Goal: Task Accomplishment & Management: Use online tool/utility

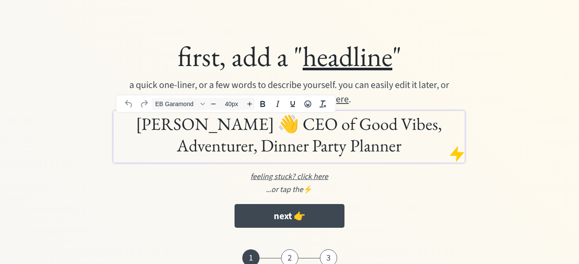
click at [278, 130] on h1 "Nikki Jordan 👋 CEO of Good Vibes, Adventurer, Dinner Party Planner" at bounding box center [289, 134] width 347 height 43
drag, startPoint x: 295, startPoint y: 124, endPoint x: 242, endPoint y: 125, distance: 52.6
click at [242, 125] on h1 "Nikki Jordan 👋 CEO of Good Vibes, Adventurer, Dinner Party Planner" at bounding box center [289, 134] width 347 height 43
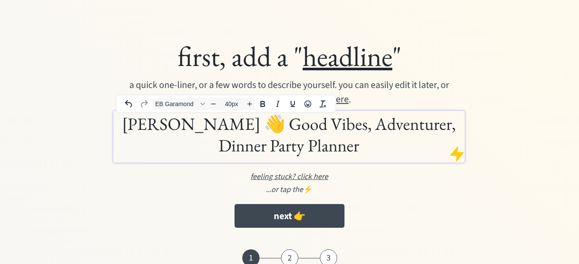
click at [442, 147] on h1 "Nikki Jordan 👋 Good Vibes, Adventurer, Dinner Party Planner" at bounding box center [289, 134] width 347 height 43
click at [419, 190] on div "...or tap the ⚡️" at bounding box center [289, 190] width 432 height 12
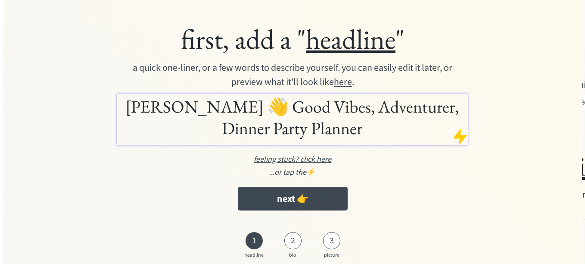
scroll to position [49, 0]
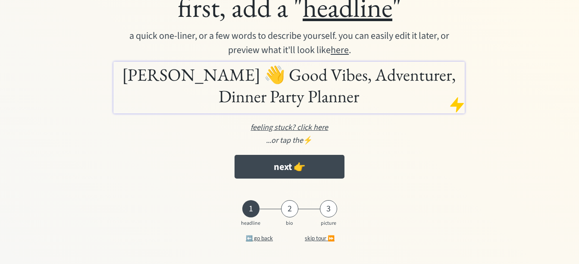
drag, startPoint x: 317, startPoint y: 123, endPoint x: 304, endPoint y: 126, distance: 13.2
click at [304, 126] on u "feeling stuck? click here" at bounding box center [289, 127] width 78 height 11
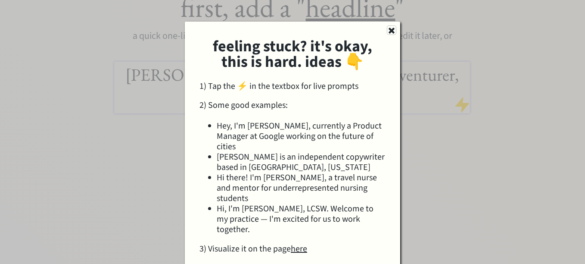
click at [392, 30] on use at bounding box center [392, 31] width 6 height 6
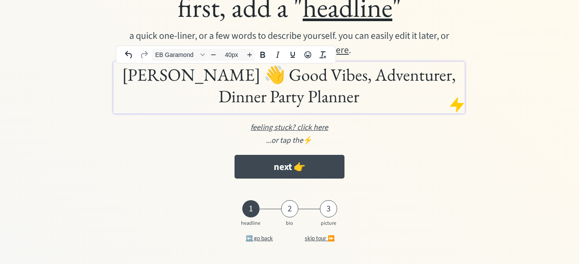
click at [122, 74] on h1 "Nikki Jordan 👋 Good Vibes, Adventurer, Dinner Party Planner" at bounding box center [289, 85] width 347 height 43
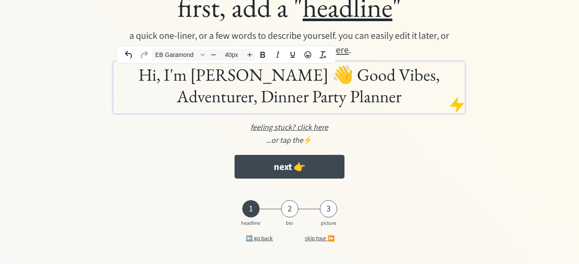
click at [292, 76] on h1 "Hi, I'm Nikki Jordan 👋 Good Vibes, Adventurer, Dinner Party Planner" at bounding box center [289, 85] width 347 height 43
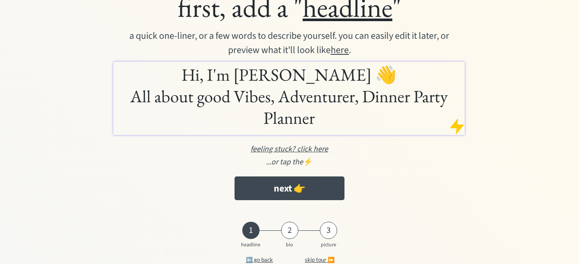
click at [283, 148] on u "feeling stuck? click here" at bounding box center [289, 149] width 78 height 11
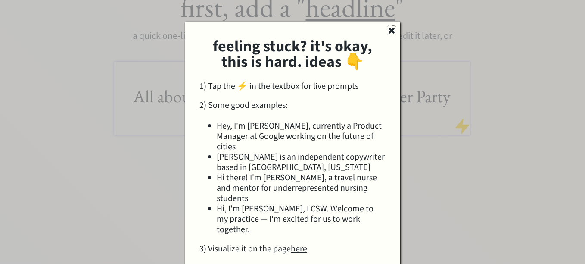
click at [392, 31] on use at bounding box center [392, 31] width 6 height 6
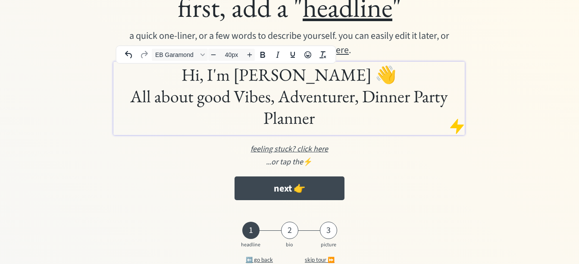
click at [373, 78] on h1 "Hi, I'm Nikki Jordan 👋 All about good Vibes, Adventurer, Dinner Party Planner" at bounding box center [289, 96] width 347 height 65
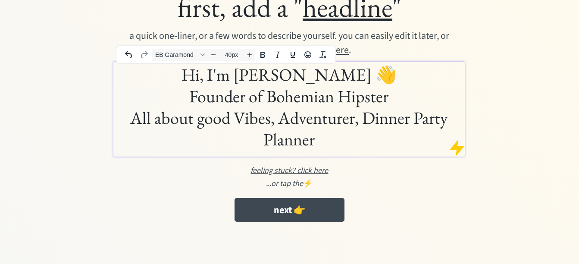
click at [405, 103] on h1 "Hi, I'm Nikki Jordan 👋 Founder of Bohemian Hipster All about good Vibes, Advent…" at bounding box center [289, 107] width 347 height 86
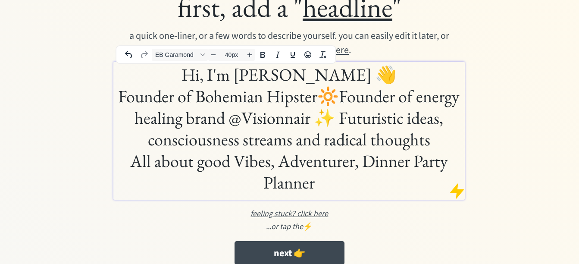
click at [341, 95] on h1 "Hi, I'm Nikki Jordan 👋 Founder of Bohemian Hipster🔆Founder of energy healing br…" at bounding box center [289, 128] width 347 height 129
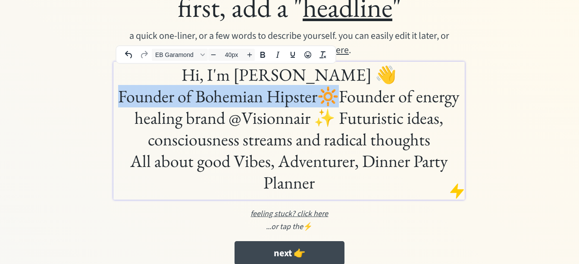
drag, startPoint x: 341, startPoint y: 95, endPoint x: 121, endPoint y: 97, distance: 219.8
click at [121, 97] on h1 "Hi, I'm Nikki Jordan 👋 Founder of Bohemian Hipster🔆Founder of energy healing br…" at bounding box center [289, 128] width 347 height 129
click at [316, 90] on h1 "Hi, I'm Nikki Jordan 👋 Founder of Bohemian Hipster🔆Founder of energy healing br…" at bounding box center [289, 128] width 347 height 129
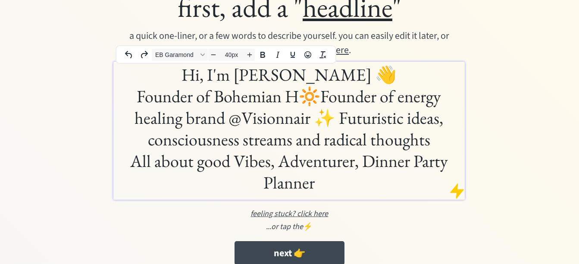
click at [296, 97] on h1 "Hi, I'm Nikki Jordan 👋 Founder of Bohemian H🔆Founder of energy healing brand @V…" at bounding box center [289, 128] width 347 height 129
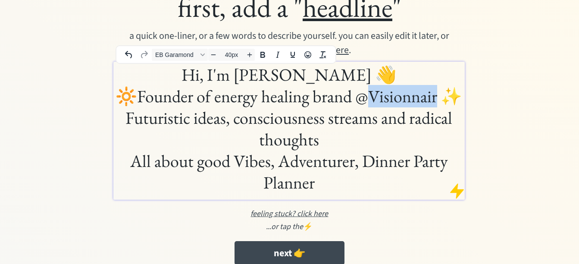
drag, startPoint x: 384, startPoint y: 97, endPoint x: 453, endPoint y: 99, distance: 68.1
click at [453, 99] on h1 "Hi, I'm Nikki Jordan 👋 🔆Founder of energy healing brand @Visionnair ✨ Futuristi…" at bounding box center [289, 128] width 347 height 129
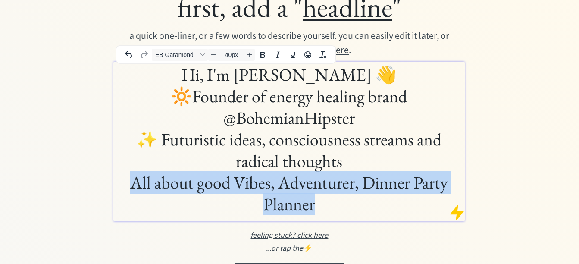
drag, startPoint x: 322, startPoint y: 204, endPoint x: 133, endPoint y: 184, distance: 190.3
click at [133, 184] on h1 "Hi, I'm Nikki Jordan 👋 🔆Founder of energy healing brand @BohemianHipster ✨ Futu…" at bounding box center [289, 139] width 347 height 151
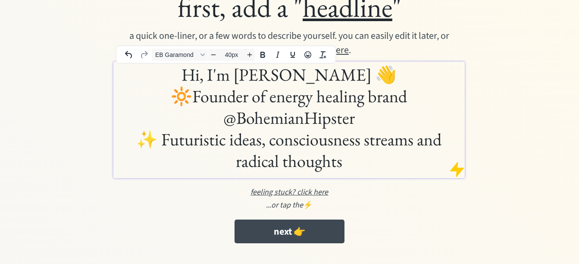
click at [166, 139] on h1 "Hi, I'm Nikki Jordan 👋 🔆Founder of energy healing brand @BohemianHipster ✨ Futu…" at bounding box center [289, 118] width 347 height 108
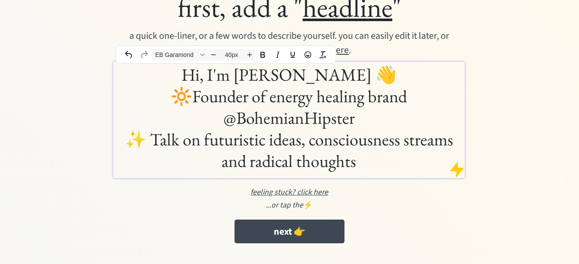
drag, startPoint x: 359, startPoint y: 166, endPoint x: 252, endPoint y: 159, distance: 107.9
click at [252, 159] on h1 "Hi, I'm Nikki Jordan 👋 🔆Founder of energy healing brand @BohemianHipster ✨ Talk…" at bounding box center [289, 118] width 347 height 108
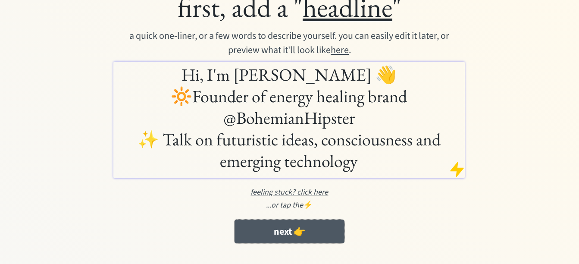
click at [309, 233] on button "next 👉" at bounding box center [289, 231] width 110 height 24
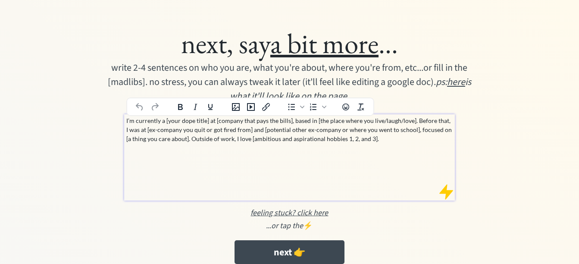
click at [198, 120] on p "I’m currently a [your dope title] at [company that pays the bills], based in [t…" at bounding box center [289, 129] width 327 height 27
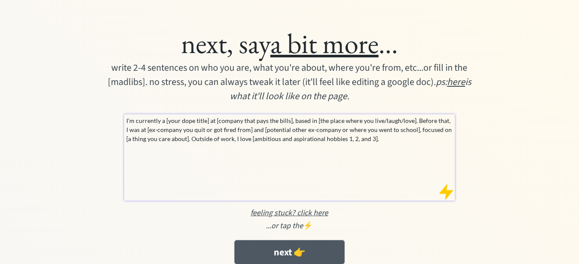
click at [300, 253] on button "next 👉" at bounding box center [289, 252] width 110 height 24
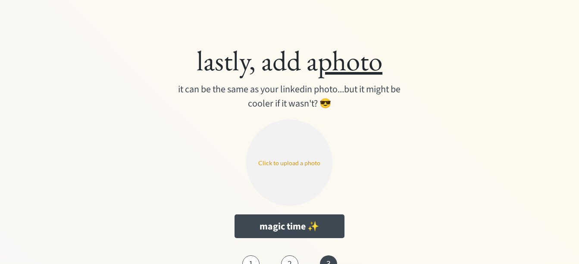
click at [287, 164] on input "file" at bounding box center [289, 162] width 86 height 86
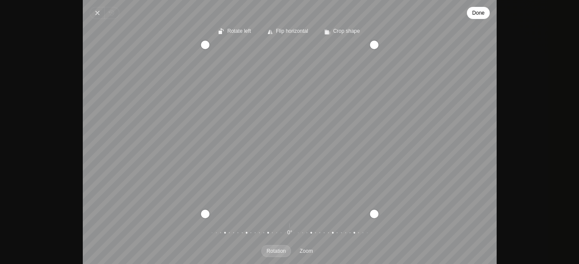
click at [472, 12] on span "Done" at bounding box center [478, 13] width 12 height 10
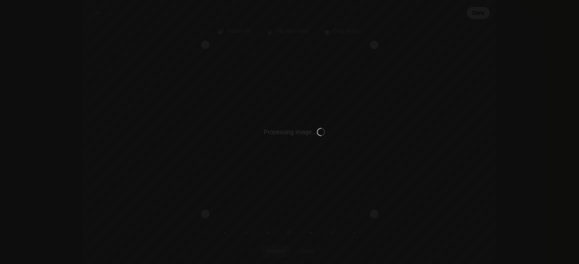
type input "C:\fakepath\original-41f0b20805a62a1216ec0c4035d9231a.png"
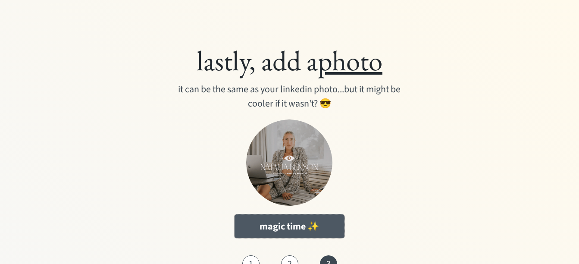
click at [282, 223] on button "magic time ✨" at bounding box center [289, 226] width 110 height 24
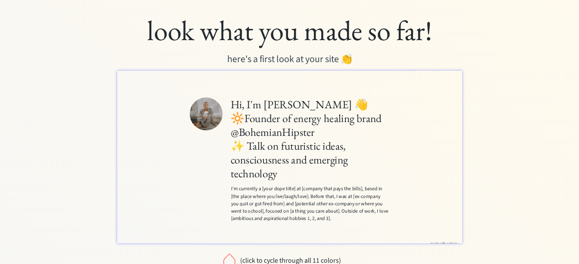
scroll to position [16, 0]
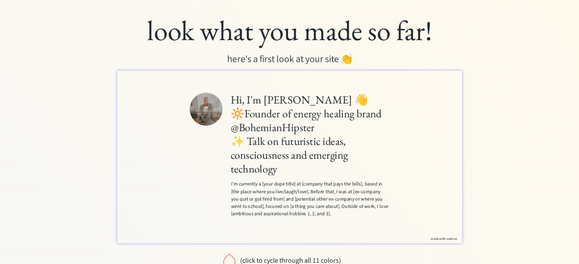
drag, startPoint x: 652, startPoint y: 110, endPoint x: 588, endPoint y: 236, distance: 141.5
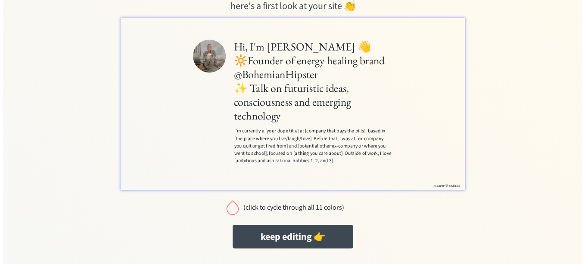
scroll to position [55, 0]
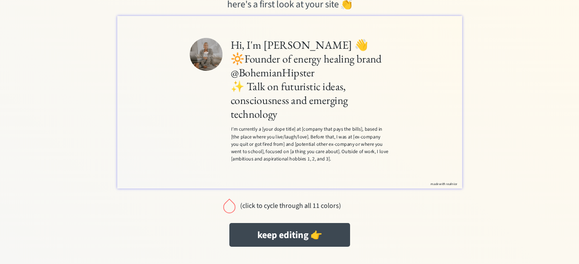
click at [275, 205] on div "(click to cycle through all 11 colors)" at bounding box center [290, 206] width 101 height 8
click at [231, 205] on div at bounding box center [229, 205] width 17 height 17
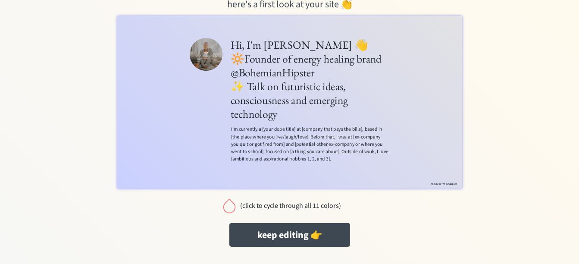
click at [231, 205] on div at bounding box center [229, 205] width 17 height 17
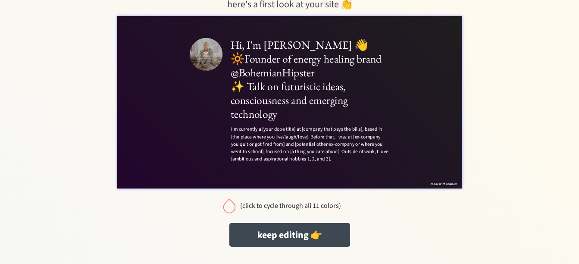
click at [231, 205] on div at bounding box center [229, 205] width 17 height 17
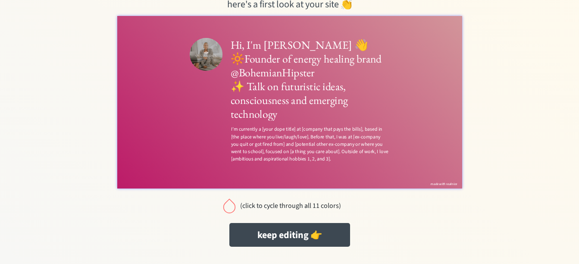
click at [231, 205] on div at bounding box center [229, 205] width 17 height 17
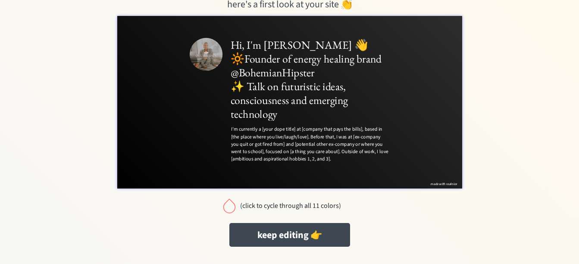
click at [231, 205] on div at bounding box center [229, 205] width 17 height 17
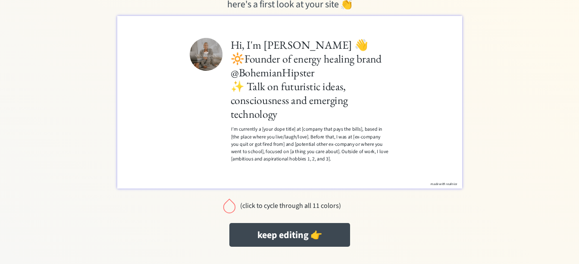
click at [235, 206] on div at bounding box center [229, 205] width 17 height 17
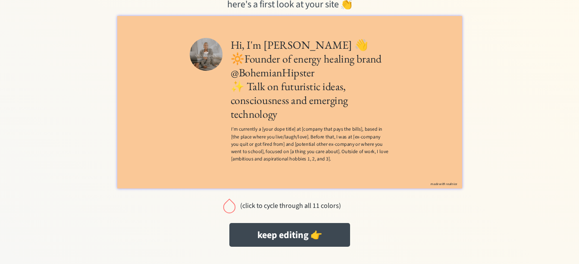
click at [235, 206] on div at bounding box center [229, 205] width 17 height 17
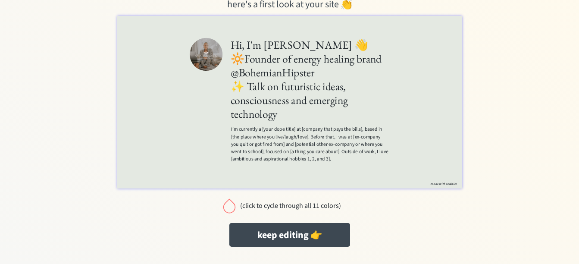
click at [235, 206] on div at bounding box center [229, 205] width 17 height 17
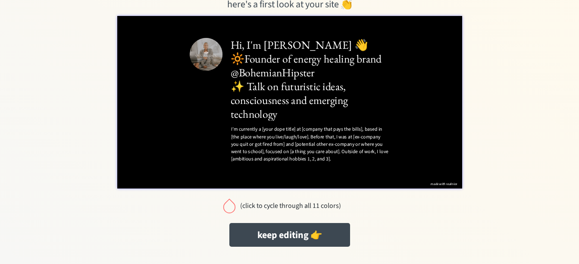
click at [229, 206] on div at bounding box center [229, 205] width 17 height 17
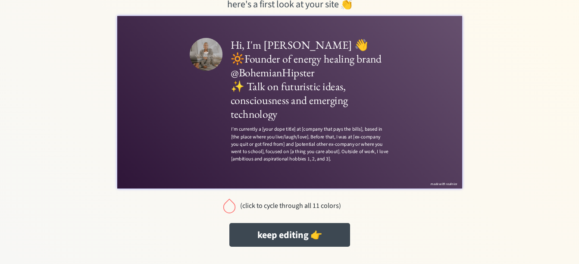
click at [229, 206] on div at bounding box center [229, 205] width 17 height 17
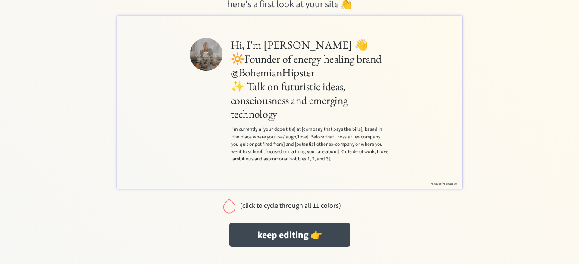
click at [229, 206] on div at bounding box center [229, 205] width 17 height 17
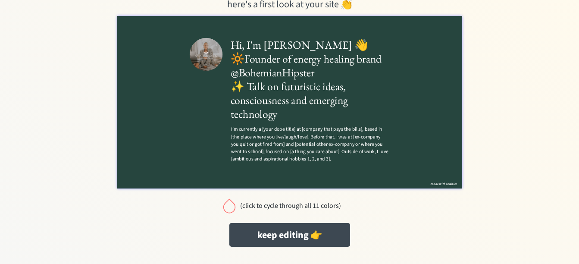
click at [229, 206] on div at bounding box center [229, 205] width 17 height 17
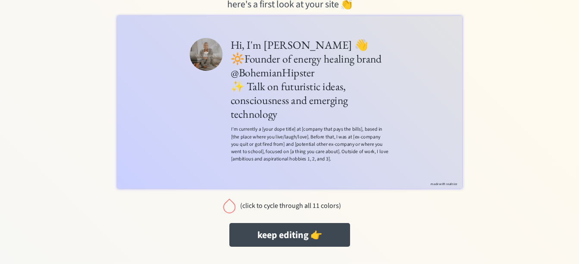
click at [229, 206] on div at bounding box center [229, 205] width 17 height 17
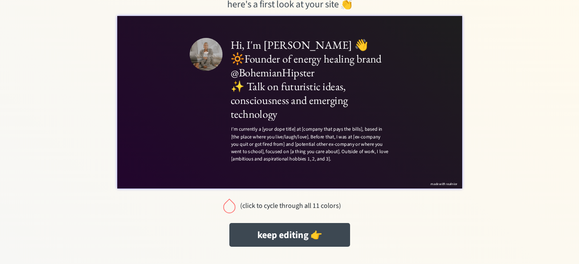
click at [229, 206] on div at bounding box center [229, 205] width 17 height 17
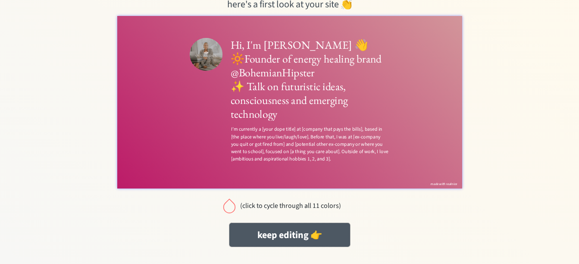
click at [278, 240] on button "keep editing 👉" at bounding box center [289, 235] width 121 height 24
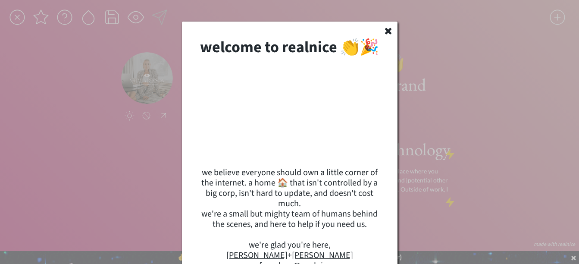
click at [388, 28] on icon at bounding box center [388, 30] width 10 height 9
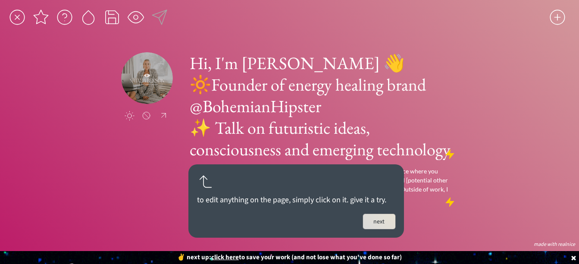
click at [378, 224] on button "next" at bounding box center [379, 221] width 32 height 15
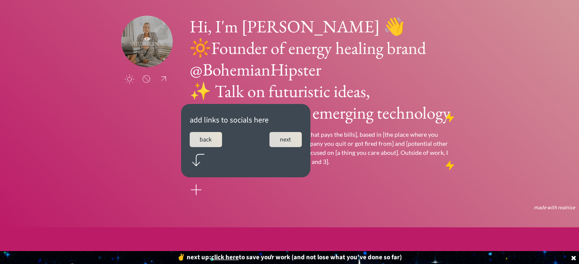
scroll to position [56, 0]
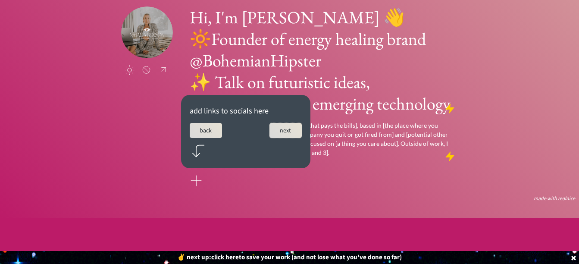
click at [284, 123] on button "next" at bounding box center [285, 130] width 32 height 15
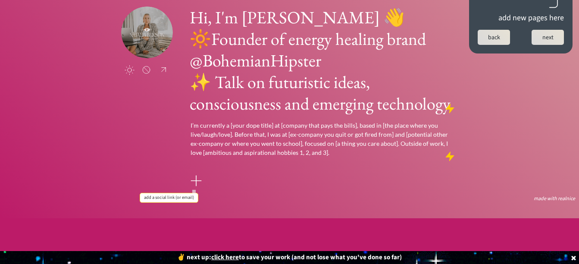
click at [195, 172] on div at bounding box center [195, 180] width 17 height 17
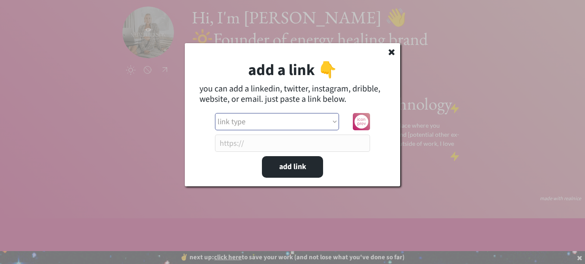
click at [253, 122] on select "link type apple music apple podcasts beehiiv behance bluesky calendar discord d…" at bounding box center [277, 121] width 124 height 17
select select ""instagram""
click at [215, 113] on select "link type apple music apple podcasts beehiiv behance bluesky calendar discord d…" at bounding box center [277, 121] width 124 height 17
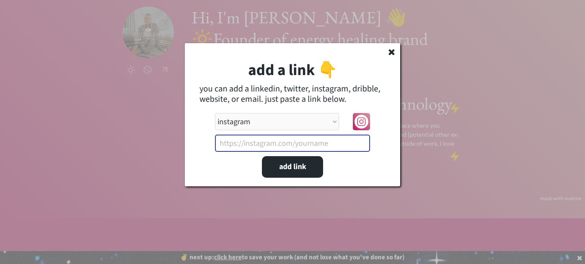
click at [309, 141] on input "input" at bounding box center [292, 142] width 155 height 17
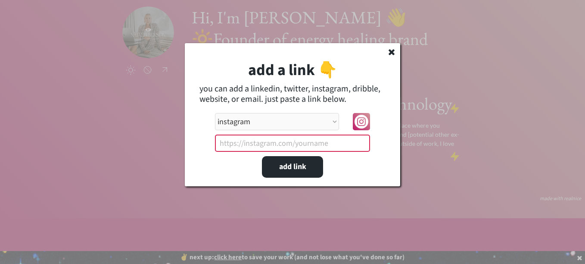
paste input "https://www.instagram.com/nikki_jordan/"
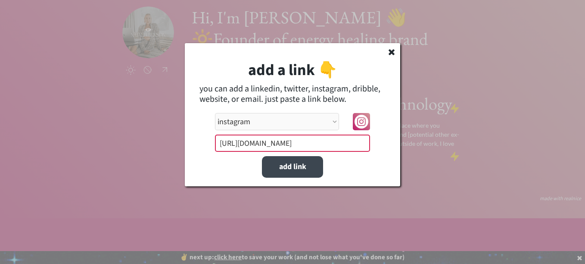
type input "https://www.instagram.com/nikki_jordan/"
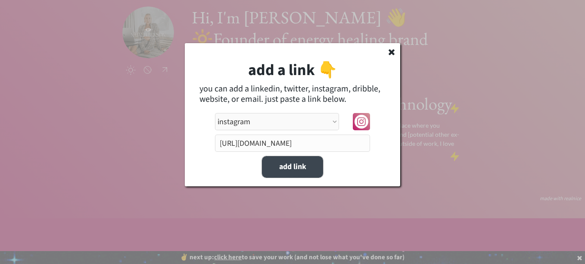
click at [303, 170] on button "add link" at bounding box center [292, 167] width 61 height 22
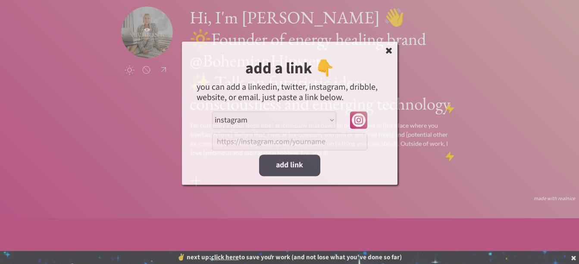
select select ""PLACEHOLDER_1427118222253""
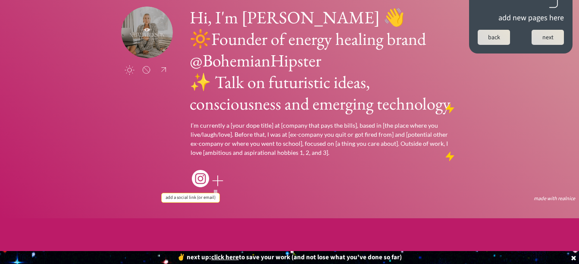
click at [217, 172] on div at bounding box center [217, 180] width 17 height 17
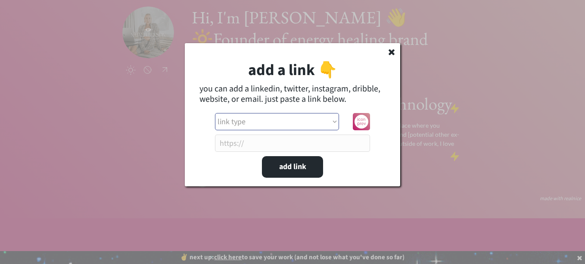
click at [259, 127] on select "link type apple music apple podcasts beehiiv behance bluesky calendar discord d…" at bounding box center [277, 121] width 124 height 17
click at [381, 158] on div "add a link 👇 you can add a linkedin, twitter, instagram, dribble, website, or e…" at bounding box center [293, 114] width 216 height 143
click at [394, 51] on use at bounding box center [392, 52] width 6 height 6
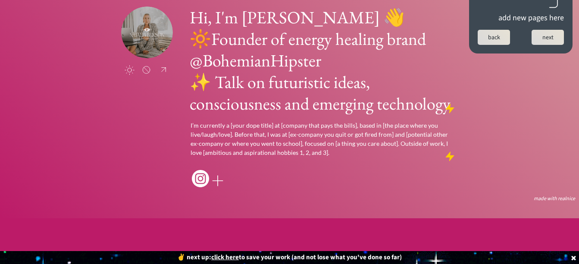
click at [95, 194] on div "saving... click to upload a picture Hi, I'm Nikki Jordan 👋 🔆Founder of energy h…" at bounding box center [289, 86] width 579 height 264
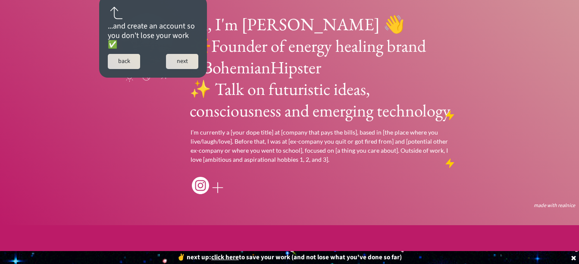
scroll to position [0, 0]
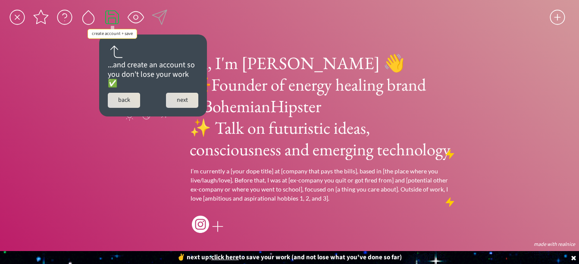
click at [116, 13] on div at bounding box center [111, 17] width 17 height 17
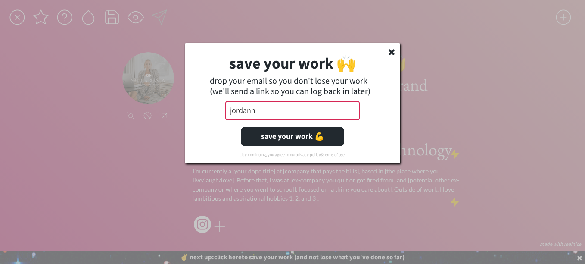
type input "Jordannnikki23@gmail.com"
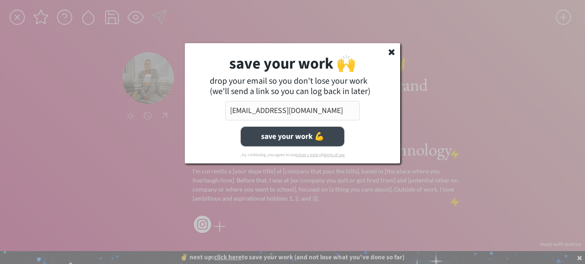
click at [298, 139] on button "save your work 💪" at bounding box center [292, 136] width 103 height 19
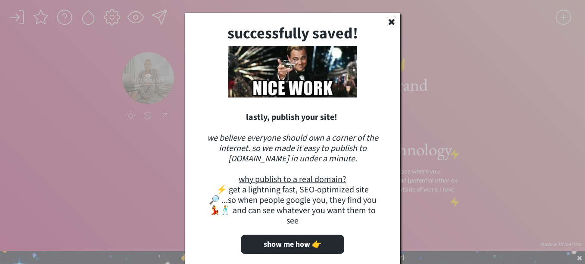
click at [391, 22] on use at bounding box center [392, 22] width 6 height 6
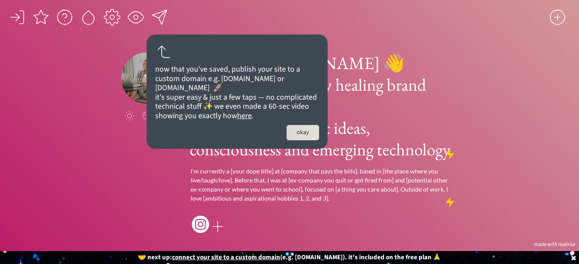
click at [303, 140] on button "okay" at bounding box center [303, 132] width 32 height 15
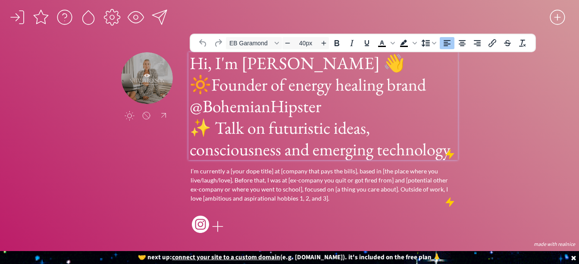
click at [279, 63] on h1 "Hi, I'm Nikki Jordan 👋 🔆Founder of energy healing brand @BohemianHipster ✨ Talk…" at bounding box center [323, 106] width 267 height 108
click at [403, 150] on h1 "Hi, I'm Nikki Jordan 👋 🔆Founder of energy healing brand @BohemianHipster ✨ Talk…" at bounding box center [323, 106] width 267 height 108
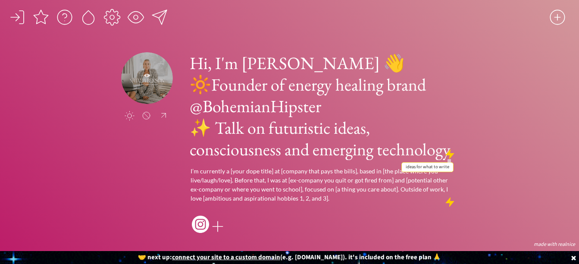
click at [452, 152] on div at bounding box center [449, 154] width 11 height 11
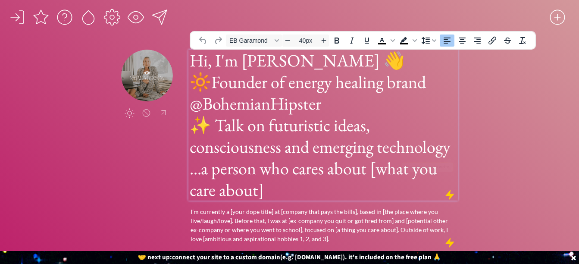
click at [425, 147] on h1 "Hi, I'm Nikki Jordan 👋 🔆Founder of energy healing brand @BohemianHipster ✨ Talk…" at bounding box center [323, 104] width 267 height 108
click at [286, 192] on h1 "...a person who cares about [what you care about]" at bounding box center [323, 178] width 267 height 43
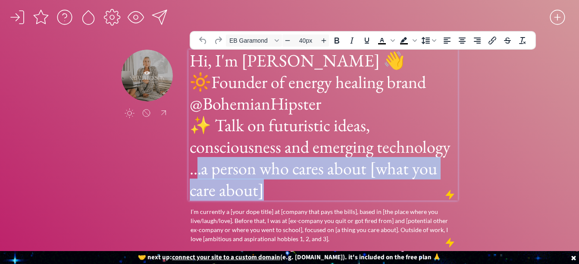
drag, startPoint x: 286, startPoint y: 192, endPoint x: 198, endPoint y: 173, distance: 90.0
click at [198, 173] on h1 "...a person who cares about [what you care about]" at bounding box center [323, 178] width 267 height 43
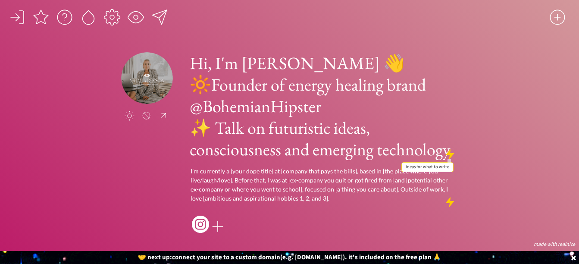
click at [451, 150] on div at bounding box center [449, 154] width 11 height 11
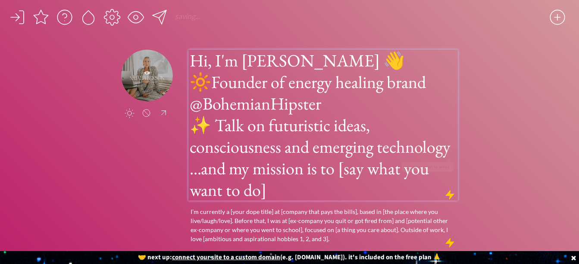
click at [446, 150] on h1 "Hi, I'm Nikki Jordan 👋 🔆Founder of energy healing brand @BohemianHipster ✨ Talk…" at bounding box center [323, 104] width 267 height 108
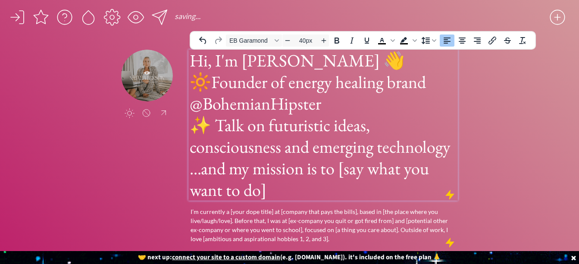
click at [446, 150] on h1 "Hi, I'm Nikki Jordan 👋 🔆Founder of energy healing brand @BohemianHipster ✨ Talk…" at bounding box center [323, 104] width 267 height 108
click at [437, 150] on h1 "Hi, I'm Nikki Jordan 👋 🔆Founder of energy healing brand @BohemianHipster ✨ Talk…" at bounding box center [323, 104] width 267 height 108
drag, startPoint x: 450, startPoint y: 149, endPoint x: 192, endPoint y: 84, distance: 266.2
click at [192, 84] on h1 "Hi, I'm Nikki Jordan 👋 🔆Founder of energy healing brand @BohemianHipster ✨ Talk…" at bounding box center [323, 104] width 267 height 108
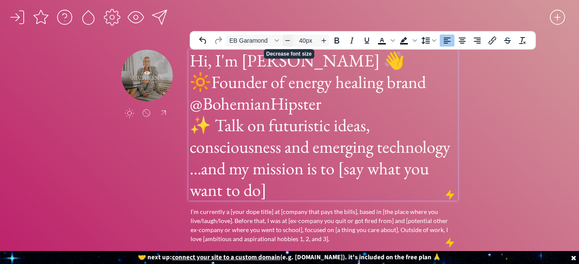
click at [290, 41] on icon "Decrease font size" at bounding box center [287, 40] width 5 height 0
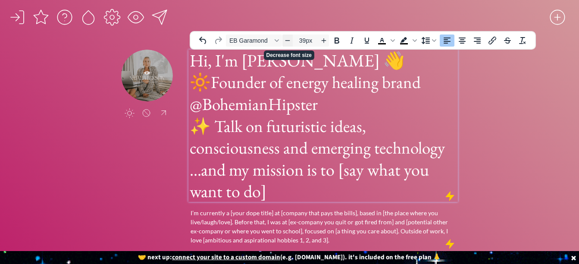
click at [290, 41] on icon "Decrease font size" at bounding box center [287, 40] width 5 height 0
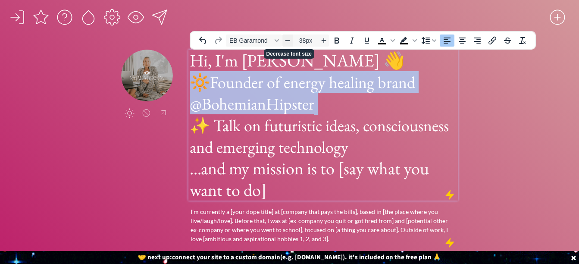
click at [290, 41] on icon "Decrease font size" at bounding box center [287, 40] width 5 height 0
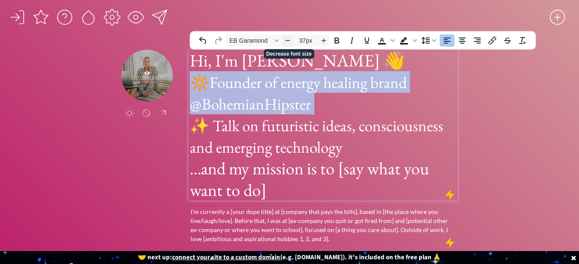
click at [290, 41] on icon "Decrease font size" at bounding box center [287, 40] width 5 height 0
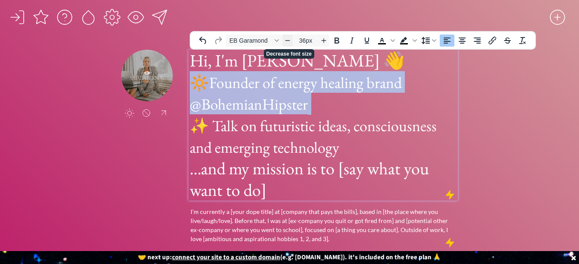
click at [290, 41] on icon "Decrease font size" at bounding box center [287, 40] width 5 height 0
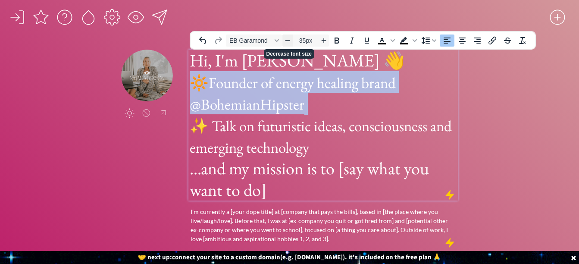
click at [290, 41] on icon "Decrease font size" at bounding box center [287, 40] width 5 height 0
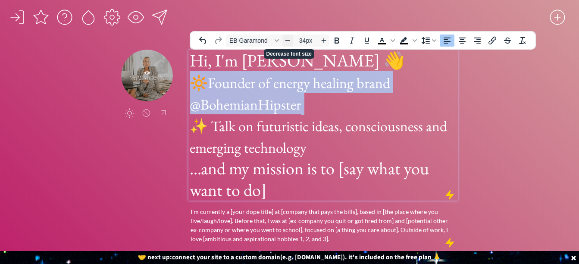
click at [290, 41] on icon "Decrease font size" at bounding box center [287, 40] width 5 height 0
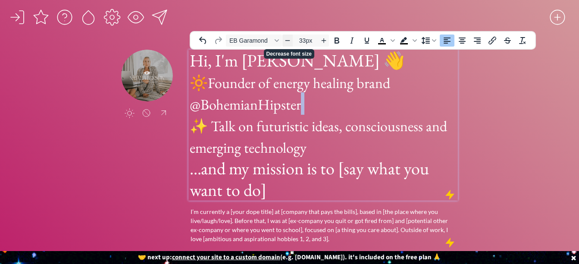
click at [290, 41] on icon "Decrease font size" at bounding box center [287, 40] width 5 height 0
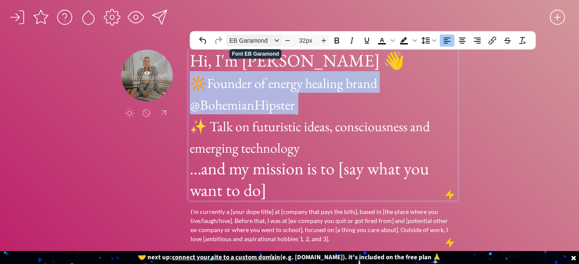
click at [255, 37] on span "EB Garamond" at bounding box center [250, 40] width 42 height 7
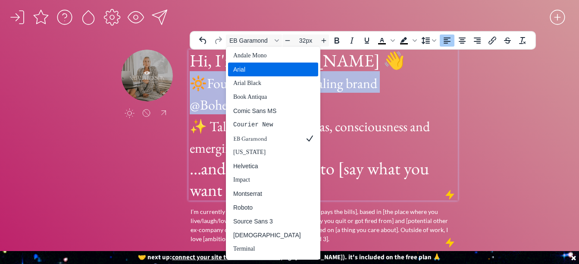
click at [262, 71] on div "Arial" at bounding box center [267, 69] width 68 height 10
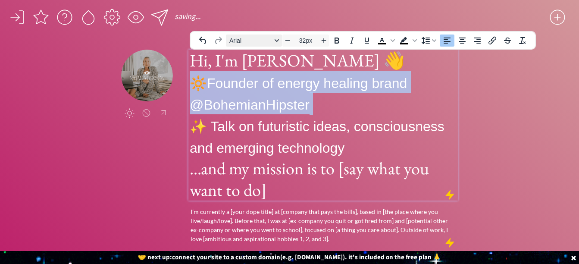
click at [249, 45] on button "Arial" at bounding box center [254, 40] width 56 height 12
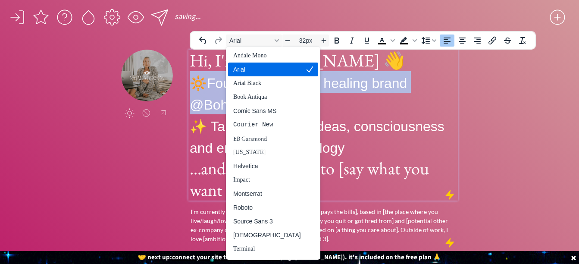
click at [370, 84] on span "🔆Founder of energy healing brand @BohemianHipster" at bounding box center [298, 93] width 217 height 37
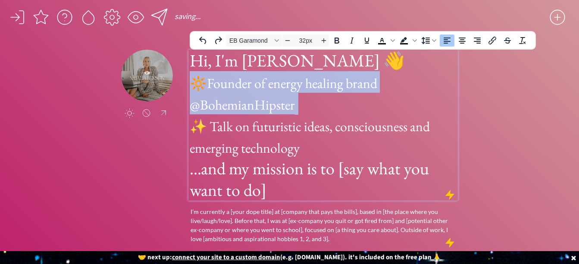
click at [353, 146] on h1 "Hi, I'm Nikki Jordan 👋 🔆Founder of energy healing brand @BohemianHipster ✨ Talk…" at bounding box center [323, 104] width 267 height 108
drag, startPoint x: 307, startPoint y: 149, endPoint x: 193, endPoint y: 84, distance: 131.3
click at [193, 84] on h1 "Hi, I'm Nikki Jordan 👋 🔆Founder of energy healing brand @BohemianHipster ✨ Talk…" at bounding box center [323, 104] width 267 height 108
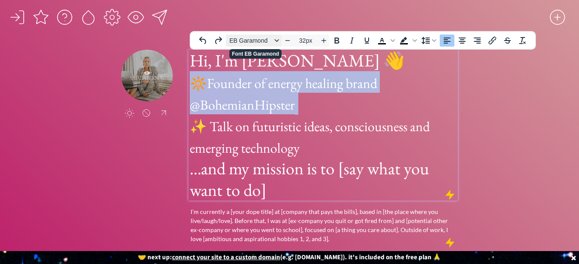
click at [255, 44] on span "EB Garamond" at bounding box center [250, 40] width 42 height 7
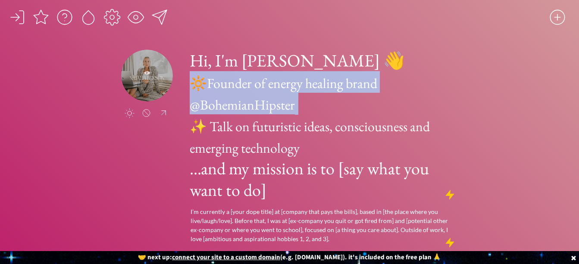
click at [291, 40] on body "saving... click to upload a picture Hi, I'm Nikki Jordan 👋 🔆Founder of energy h…" at bounding box center [289, 132] width 579 height 264
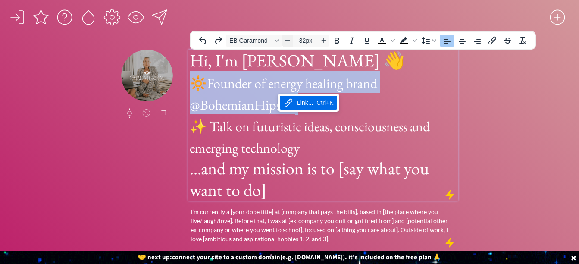
click at [289, 40] on icon "Decrease font size" at bounding box center [287, 40] width 7 height 7
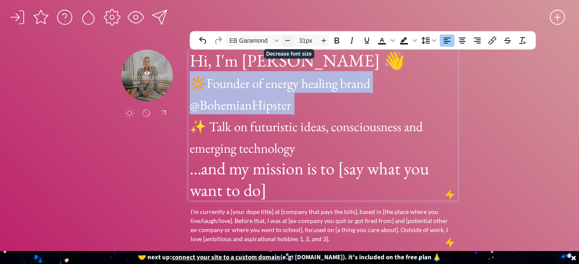
click at [289, 40] on icon "Decrease font size" at bounding box center [287, 40] width 7 height 7
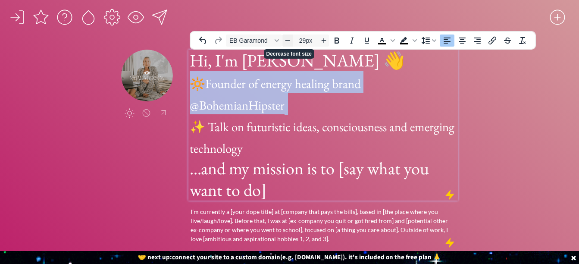
click at [289, 40] on icon "Decrease font size" at bounding box center [287, 40] width 7 height 7
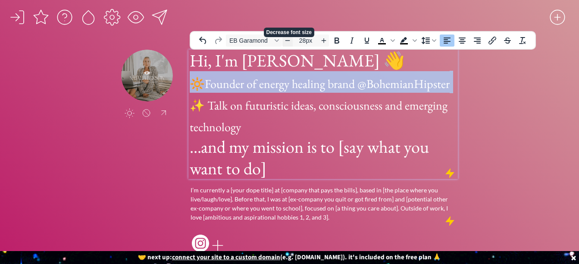
click at [289, 40] on icon "Decrease font size" at bounding box center [287, 40] width 7 height 7
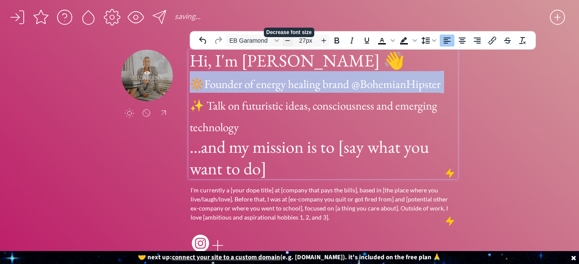
click at [289, 40] on icon "Decrease font size" at bounding box center [287, 40] width 7 height 7
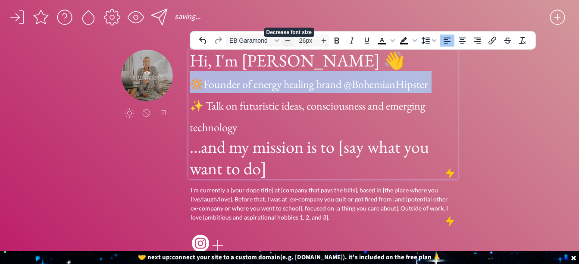
click at [289, 40] on icon "Decrease font size" at bounding box center [287, 40] width 7 height 7
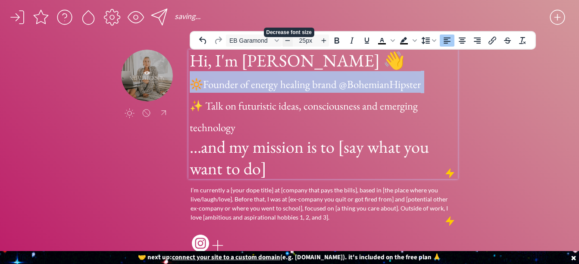
click at [289, 40] on icon "Decrease font size" at bounding box center [287, 40] width 7 height 7
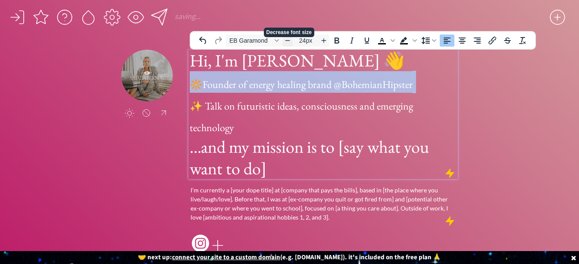
click at [289, 40] on icon "Decrease font size" at bounding box center [287, 40] width 7 height 7
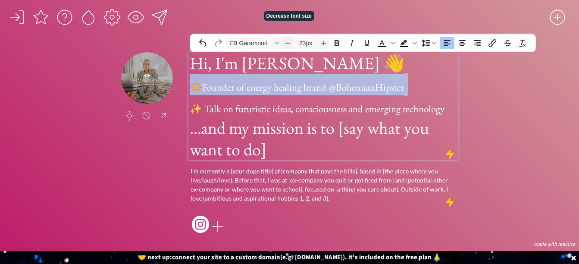
click at [289, 40] on icon "Decrease font size" at bounding box center [287, 43] width 7 height 7
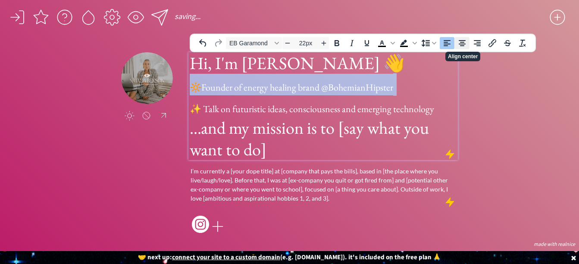
click at [466, 44] on icon "Align center" at bounding box center [462, 43] width 10 height 10
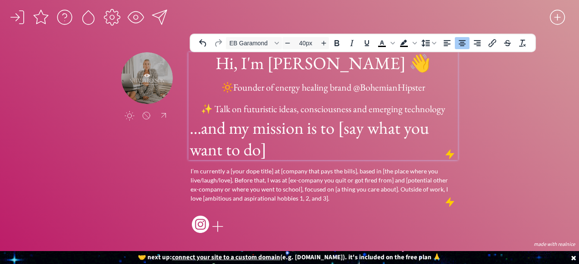
click at [246, 150] on h1 "...and my mission is to [say what you want to do]" at bounding box center [323, 138] width 267 height 43
click at [292, 141] on h1 "...and my mission is to [say what you want to do]" at bounding box center [323, 138] width 267 height 43
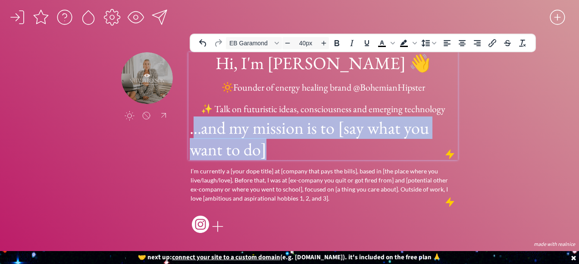
drag, startPoint x: 284, startPoint y: 146, endPoint x: 192, endPoint y: 128, distance: 94.1
click at [192, 128] on h1 "...and my mission is to [say what you want to do]" at bounding box center [323, 138] width 267 height 43
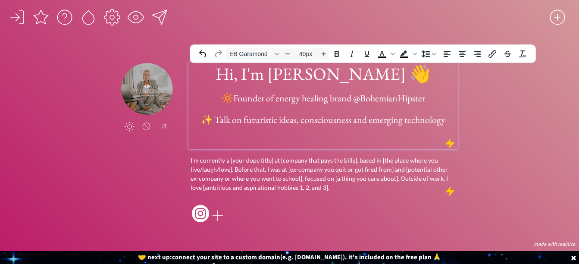
type input "22px"
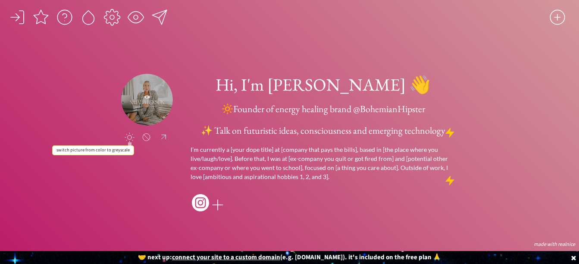
click at [132, 139] on div at bounding box center [130, 137] width 10 height 10
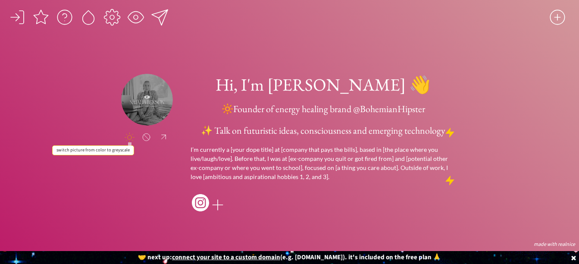
click at [132, 139] on div at bounding box center [130, 137] width 10 height 10
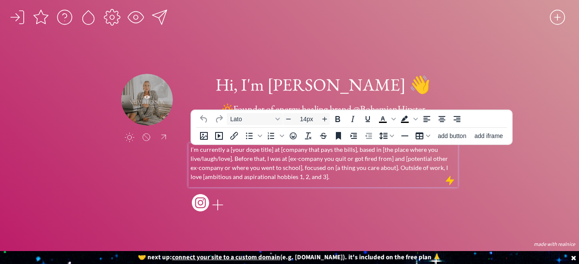
click at [314, 181] on p "I’m currently a [your dope title] at [company that pays the bills], based in [t…" at bounding box center [324, 163] width 266 height 36
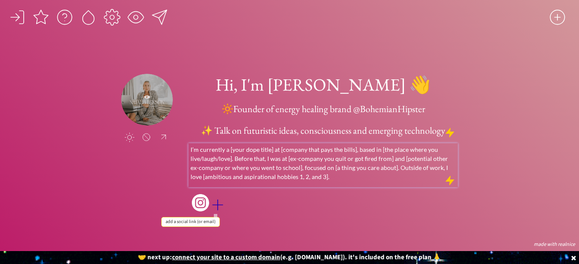
click at [222, 200] on div at bounding box center [217, 204] width 17 height 17
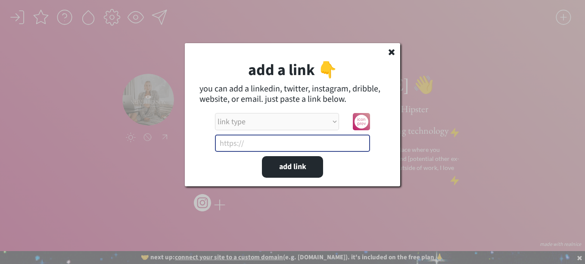
click at [264, 143] on input "input" at bounding box center [292, 142] width 155 height 17
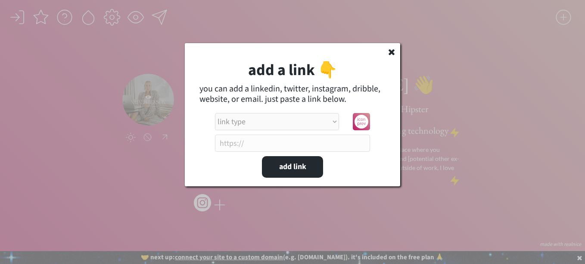
click at [364, 121] on icon at bounding box center [362, 122] width 14 height 14
click at [392, 51] on use at bounding box center [392, 52] width 6 height 6
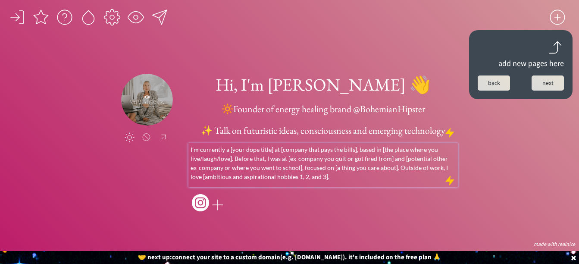
click at [315, 172] on p "I’m currently a [your dope title] at [company that pays the bills], based in [t…" at bounding box center [324, 163] width 266 height 36
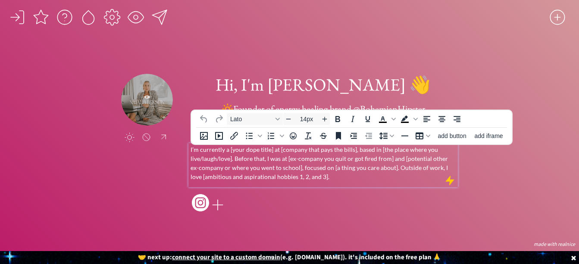
click at [334, 177] on p "I’m currently a [your dope title] at [company that pays the bills], based in [t…" at bounding box center [324, 163] width 266 height 36
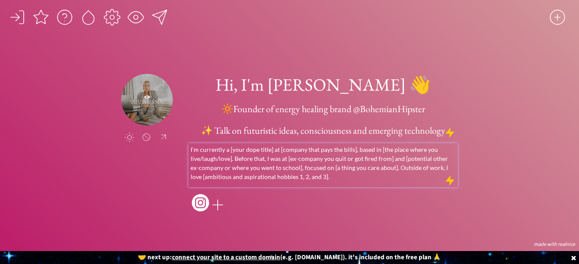
click at [188, 148] on div "I’m currently a [your dope title] at [company that pays the bills], based in [t…" at bounding box center [322, 165] width 269 height 44
click at [189, 148] on div "I’m currently a [your dope title] at [company that pays the bills], based in [t…" at bounding box center [322, 165] width 269 height 44
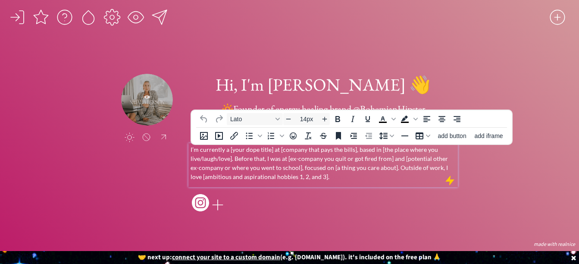
click at [192, 150] on p "I’m currently a [your dope title] at [company that pays the bills], based in [t…" at bounding box center [324, 163] width 266 height 36
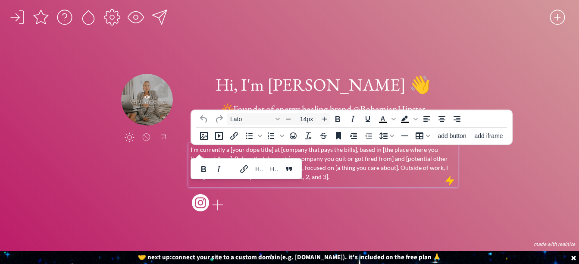
click at [321, 175] on p "I’m currently a [your dope title] at [company that pays the bills], based in [t…" at bounding box center [324, 163] width 266 height 36
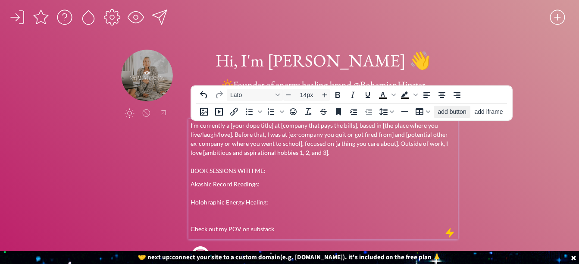
click at [450, 116] on button "add button" at bounding box center [452, 112] width 37 height 12
select select "18px"
select select "5px"
select select "10px"
select select "30px"
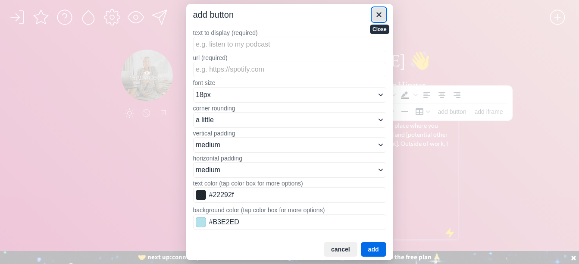
click at [381, 19] on icon "Close" at bounding box center [379, 14] width 10 height 10
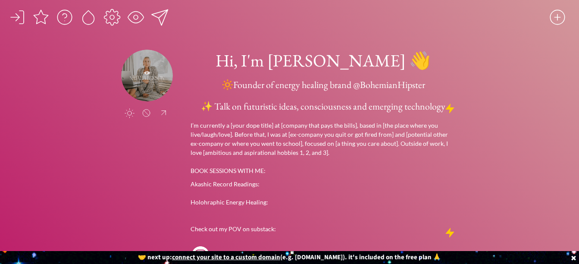
click at [504, 210] on div "saving... click to upload a picture Hi, I'm Nikki Jordan 👋 🔆Founder of energy h…" at bounding box center [289, 146] width 579 height 292
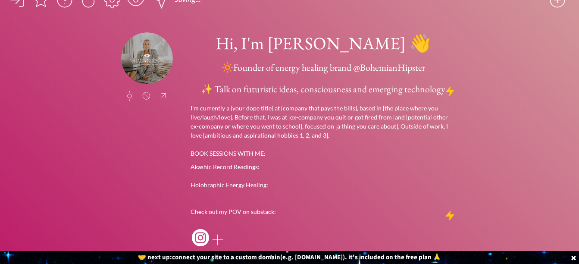
scroll to position [52, 0]
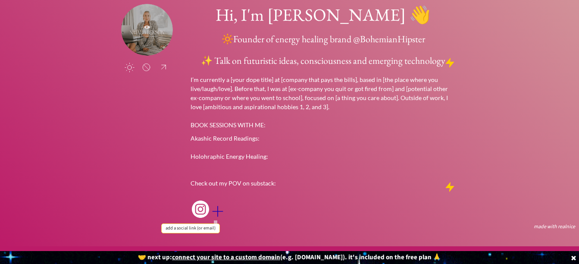
click at [216, 207] on div at bounding box center [217, 211] width 17 height 17
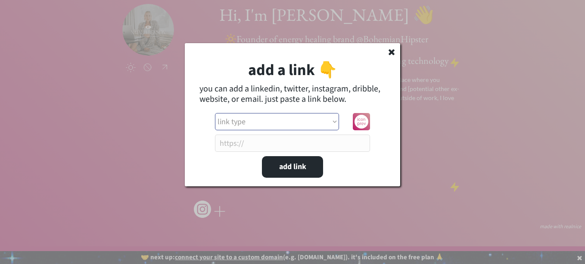
click at [285, 120] on select "link type apple music apple podcasts beehiiv behance bluesky calendar discord d…" at bounding box center [277, 121] width 124 height 17
select select ""substack""
click at [215, 113] on select "link type apple music apple podcasts beehiiv behance bluesky calendar discord d…" at bounding box center [277, 121] width 124 height 17
click at [259, 144] on input "input" at bounding box center [292, 142] width 155 height 17
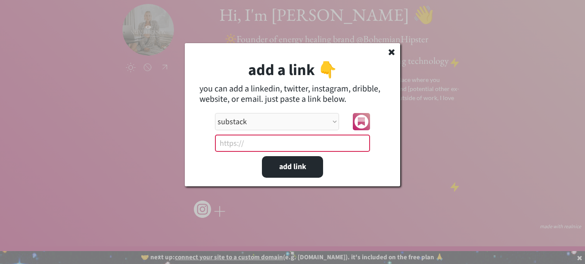
paste input "https://substack.com/@nikkijordan23"
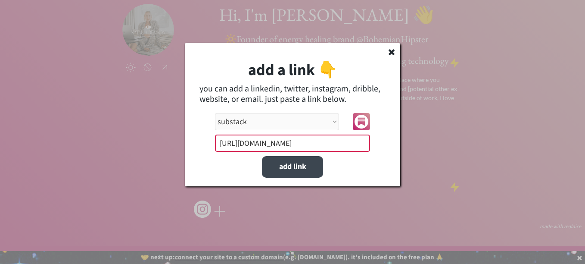
type input "https://substack.com/@nikkijordan23"
click at [307, 166] on button "add link" at bounding box center [292, 167] width 61 height 22
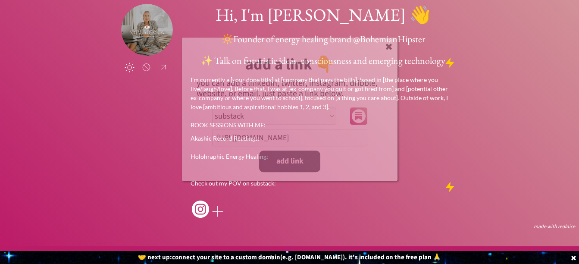
select select ""PLACEHOLDER_1427118222253""
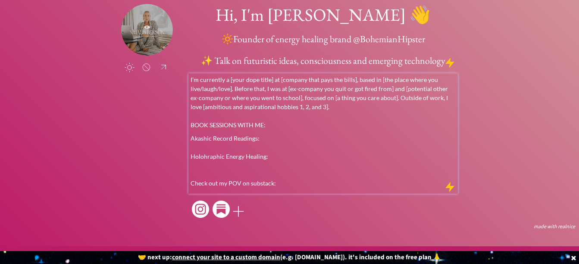
click at [278, 178] on p "Check out my POV on substack:" at bounding box center [324, 182] width 266 height 9
click at [360, 183] on div "I’m currently a [your dope title] at [company that pays the bills], based in [t…" at bounding box center [322, 133] width 269 height 120
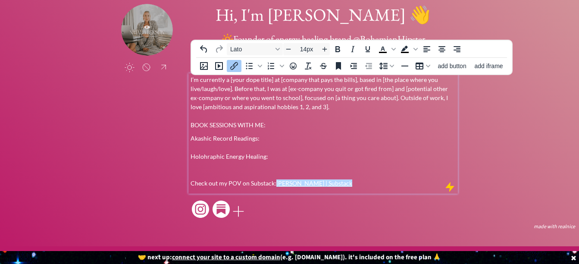
click at [359, 178] on p "Check out my POV on Substack: Nikki Jordan | Substack﻿" at bounding box center [324, 182] width 266 height 9
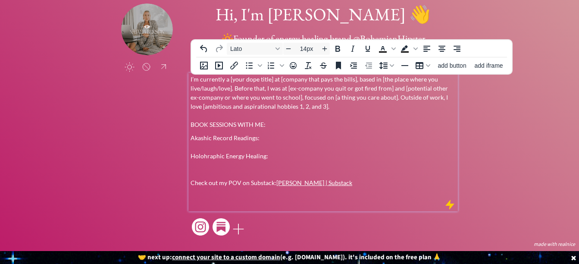
click at [225, 160] on body "saving... click to upload a picture Hi, I'm Nikki Jordan 👋 🔆Founder of energy h…" at bounding box center [289, 86] width 579 height 264
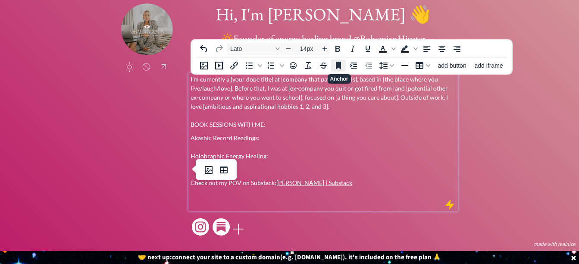
click at [340, 62] on icon "Anchor" at bounding box center [338, 66] width 5 height 8
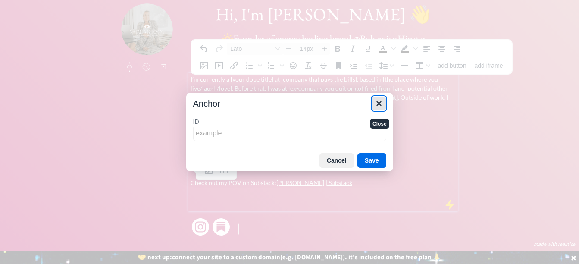
click at [381, 103] on icon "Close" at bounding box center [379, 103] width 10 height 10
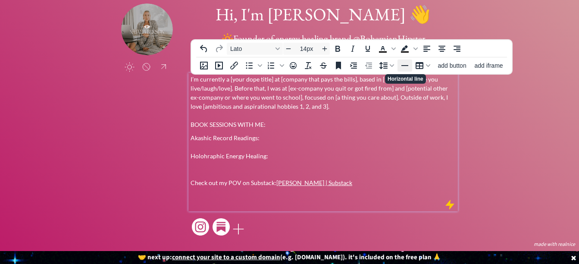
click at [406, 65] on icon "Horizontal line" at bounding box center [404, 65] width 7 height 1
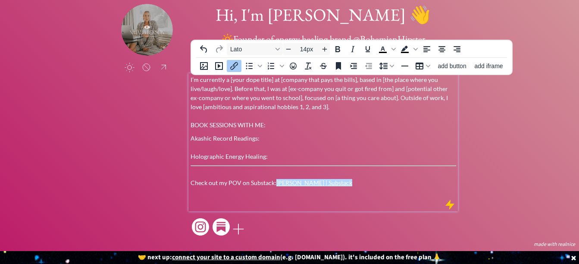
click at [346, 177] on p "Check out my POV on Substack: Nikki Jordan | Substack﻿" at bounding box center [324, 187] width 266 height 36
click at [365, 178] on p "Check out my POV on Substack: Nikki Jordan | Substack﻿" at bounding box center [324, 187] width 266 height 36
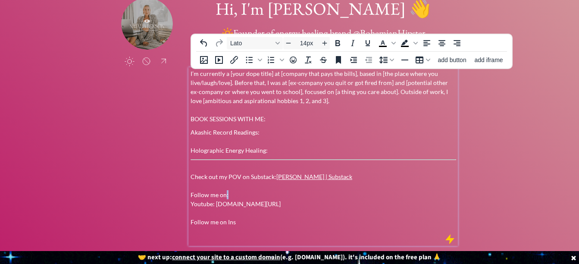
click at [225, 195] on p "Check out my POV on Substack: Nikki Jordan | Substack Follow me on: Youtube: yo…" at bounding box center [324, 194] width 266 height 63
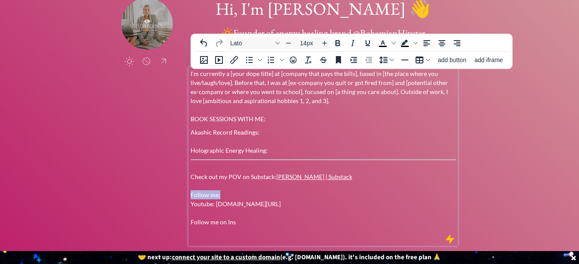
drag, startPoint x: 225, startPoint y: 195, endPoint x: 190, endPoint y: 197, distance: 35.4
click at [190, 197] on div "I’m currently a [your dope title] at [company that pays the bills], based in [t…" at bounding box center [322, 156] width 269 height 178
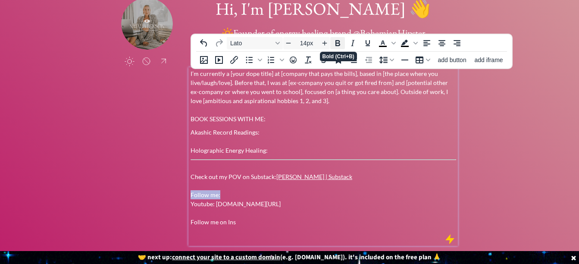
click at [338, 44] on icon "Bold" at bounding box center [337, 43] width 5 height 6
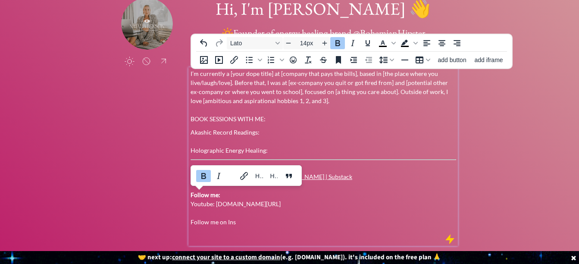
click at [303, 195] on p "Check out my POV on Substack: Nikki Jordan | Substack Follow me: Youtube: youtu…" at bounding box center [324, 194] width 266 height 63
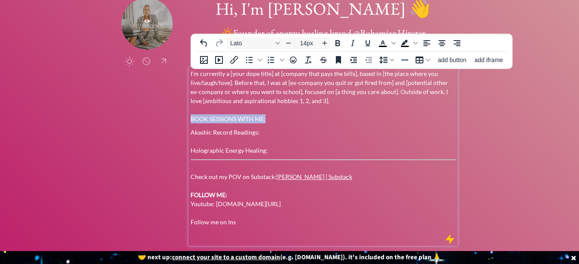
drag, startPoint x: 266, startPoint y: 119, endPoint x: 191, endPoint y: 119, distance: 75.9
click at [191, 119] on p "I’m currently a [your dope title] at [company that pays the bills], based in [t…" at bounding box center [324, 96] width 266 height 54
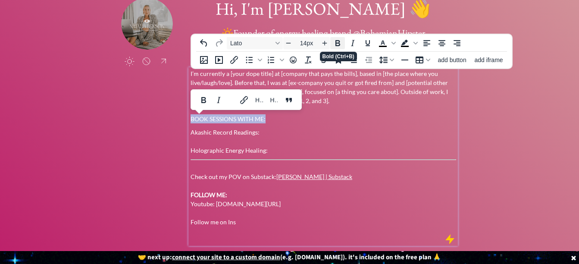
click at [336, 37] on button "Bold" at bounding box center [337, 43] width 15 height 12
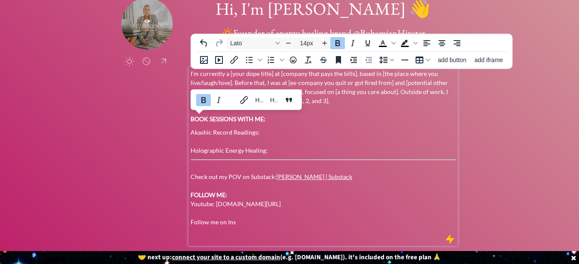
click at [236, 194] on p "Check out my POV on Substack: Nikki Jordan | Substack FOLLOW ME: Youtube: youtu…" at bounding box center [324, 194] width 266 height 63
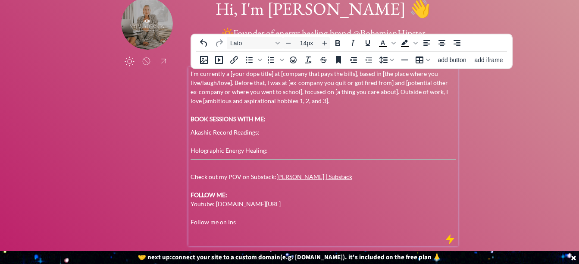
click at [234, 223] on p "Check out my POV on Substack: Nikki Jordan | Substack FOLLOW ME: Youtube: youtu…" at bounding box center [324, 194] width 266 height 63
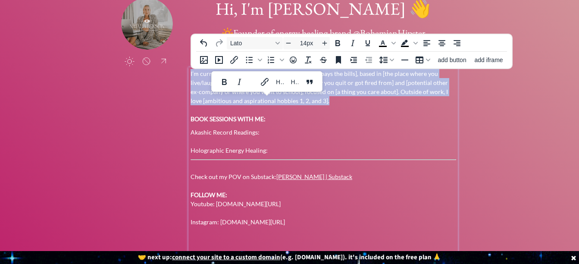
drag, startPoint x: 318, startPoint y: 102, endPoint x: 191, endPoint y: 75, distance: 129.9
click at [191, 75] on p "I’m currently a [your dope title] at [company that pays the bills], based in [t…" at bounding box center [324, 96] width 266 height 54
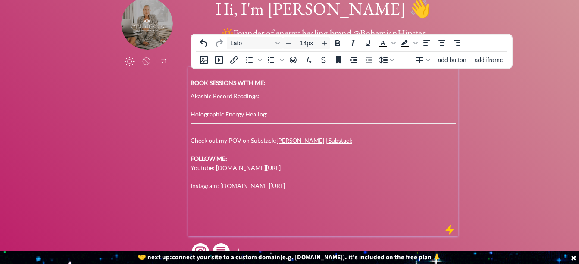
click at [153, 122] on div "click to upload a picture Hi, I'm Nikki Jordan 👋 🔆Founder of energy healing bra…" at bounding box center [289, 130] width 337 height 265
click at [276, 115] on p "Akashic Record Readings: Holographic Energy Healing:" at bounding box center [324, 104] width 266 height 27
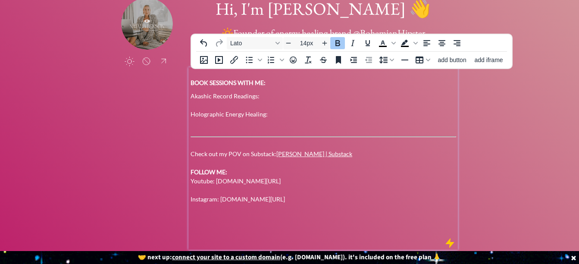
click at [238, 172] on p "Check out my POV on Substack: Nikki Jordan | Substack FOLLOW ME: Youtube: youtu…" at bounding box center [324, 171] width 266 height 63
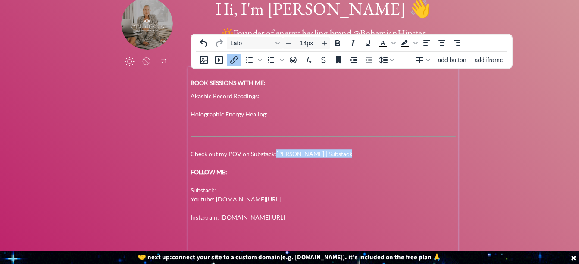
drag, startPoint x: 347, startPoint y: 155, endPoint x: 277, endPoint y: 152, distance: 69.5
click at [277, 152] on p "Check out my POV on Substack: Nikki Jordan | Substack﻿ FOLLOW ME: Substack: You…" at bounding box center [324, 180] width 266 height 81
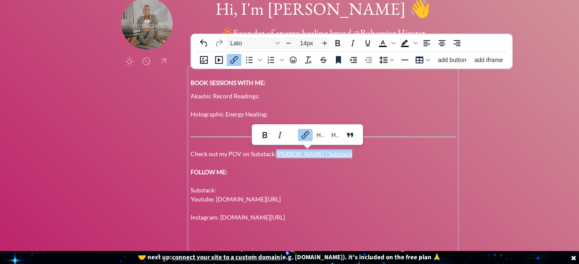
copy link "Nikki Jordan | Substack﻿"
click at [228, 188] on p "Check out my POV on Substack: Nikki Jordan | Substack﻿ FOLLOW ME: Substack: You…" at bounding box center [324, 180] width 266 height 81
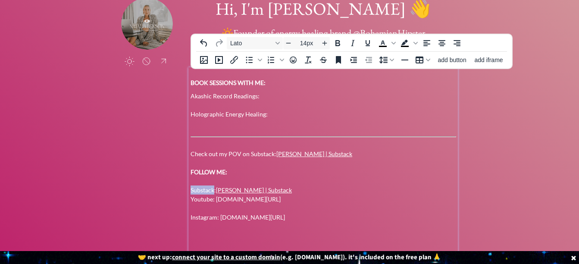
drag, startPoint x: 215, startPoint y: 189, endPoint x: 191, endPoint y: 191, distance: 23.8
click at [191, 191] on p "Check out my POV on Substack: Nikki Jordan | Substack FOLLOW ME: Substack: Nikk…" at bounding box center [324, 180] width 266 height 81
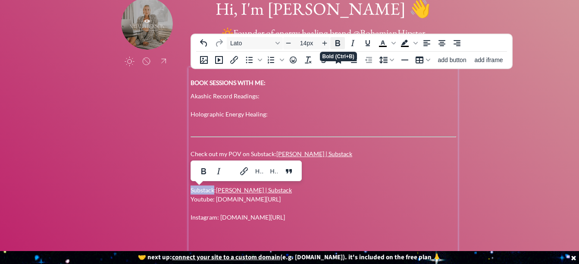
click at [338, 41] on icon "Bold" at bounding box center [337, 43] width 5 height 6
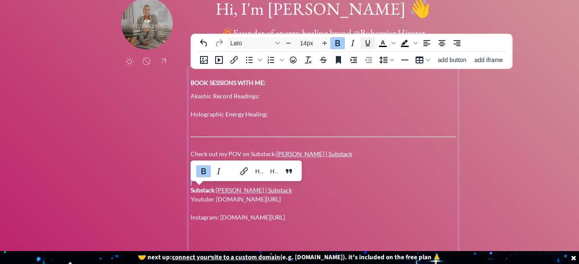
click at [367, 44] on icon "Underline" at bounding box center [368, 43] width 4 height 6
click at [369, 42] on icon "Underline" at bounding box center [368, 43] width 4 height 6
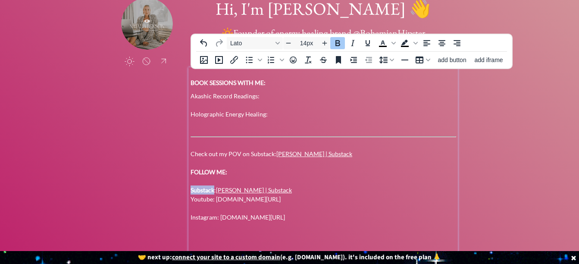
drag, startPoint x: 214, startPoint y: 190, endPoint x: 192, endPoint y: 192, distance: 22.5
click at [192, 192] on p "Check out my POV on Substack: Nikki Jordan | Substack FOLLOW ME: Substack : Nik…" at bounding box center [324, 180] width 266 height 81
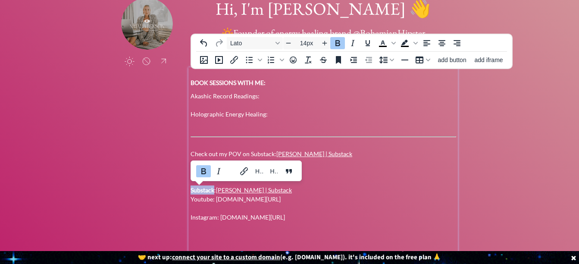
click at [337, 44] on icon "Bold" at bounding box center [337, 43] width 10 height 10
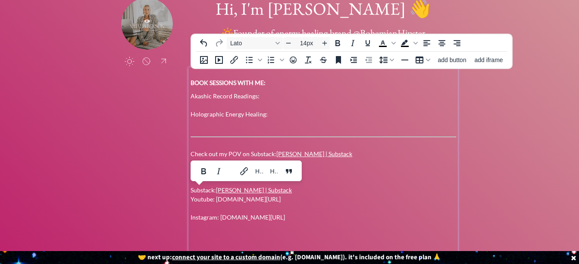
click at [351, 166] on p "Check out my POV on Substack: Nikki Jordan | Substack FOLLOW ME: Substack: Nikk…" at bounding box center [324, 180] width 266 height 81
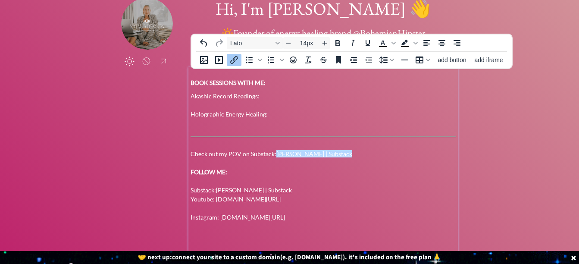
drag, startPoint x: 340, startPoint y: 152, endPoint x: 346, endPoint y: 155, distance: 6.4
click at [346, 155] on p "Check out my POV on Substack: Nikki Jordan | Substack FOLLOW ME: Substack: Nikk…" at bounding box center [324, 180] width 266 height 81
click at [346, 154] on p "Check out my POV on Substack: Nikki Jordan | Substack﻿ FOLLOW ME: Substack: Nik…" at bounding box center [324, 180] width 266 height 81
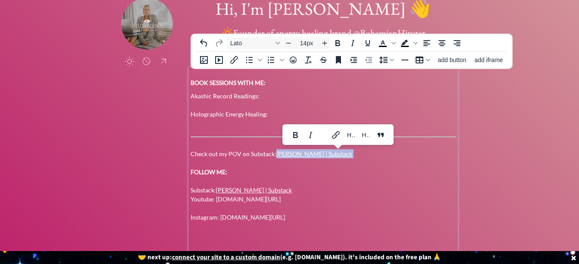
click at [346, 154] on p "Check out my POV on Substack: Nikki Jordan | Substack﻿ FOLLOW ME: Substack: Nik…" at bounding box center [324, 180] width 266 height 81
click at [348, 154] on p "Check out my POV on Substack: Nikki Jordan | Substack﻿ FOLLOW ME: Substack: Nik…" at bounding box center [324, 180] width 266 height 81
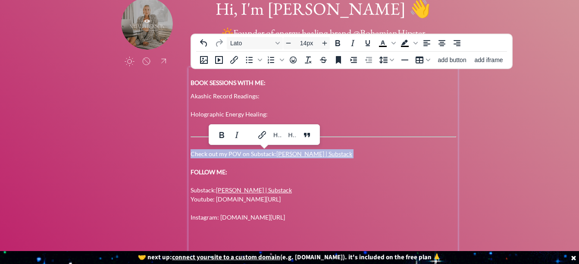
drag, startPoint x: 348, startPoint y: 154, endPoint x: 201, endPoint y: 152, distance: 147.0
click at [201, 152] on p "Check out my POV on Substack: Nikki Jordan | Substack﻿ FOLLOW ME: Substack: Nik…" at bounding box center [324, 180] width 266 height 81
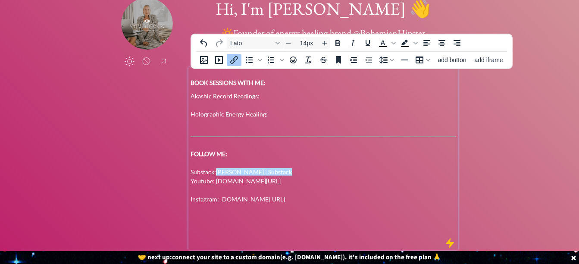
click at [286, 172] on p "FOLLOW ME: Substack: Nikki Jordan | Substack﻿ Youtube: youtube.com/nikkijordan …" at bounding box center [324, 171] width 266 height 63
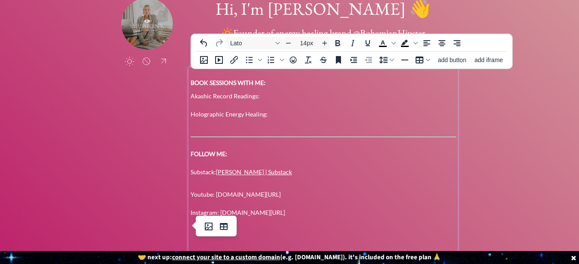
click at [306, 217] on div "BOOK SESSIONS WITH ME: Akashic Record Readings: Holographic Energy Healing: FOL…" at bounding box center [324, 163] width 266 height 188
click at [220, 212] on body "saving... click to upload a picture Hi, I'm Nikki Jordan 👋 🔆Founder of energy h…" at bounding box center [289, 80] width 579 height 264
click at [406, 59] on icon "Horizontal line" at bounding box center [405, 60] width 10 height 10
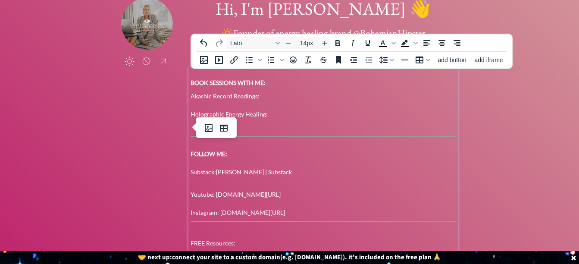
click at [266, 130] on p at bounding box center [324, 127] width 266 height 9
click at [281, 128] on p "Co working Cohort" at bounding box center [324, 127] width 266 height 9
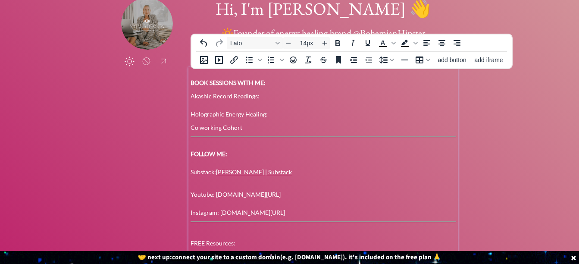
click at [192, 128] on p "Co working Cohort" at bounding box center [324, 127] width 266 height 9
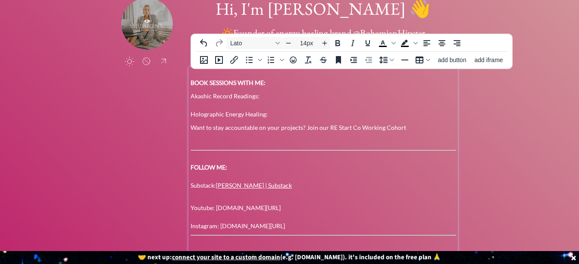
click at [406, 129] on p "Want to stay accountable on your projects? Join our RE Start Co Working Cohort" at bounding box center [324, 127] width 266 height 9
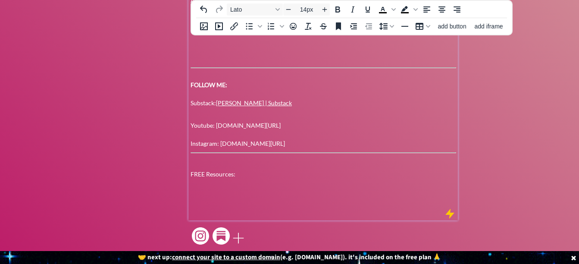
scroll to position [148, 0]
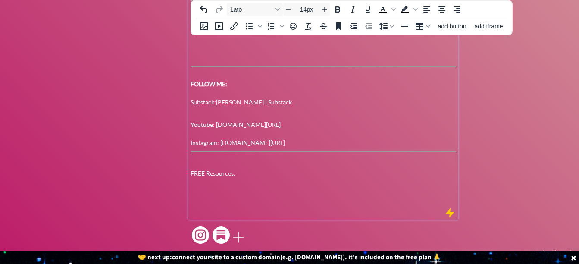
click at [200, 182] on p "FREE Resources:" at bounding box center [324, 178] width 266 height 18
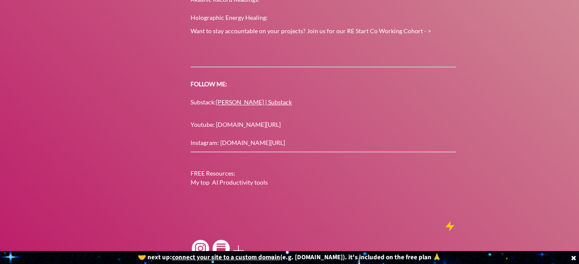
click at [534, 184] on div "saving... click to upload a picture Hi, I'm Nikki Jordan 👋 🔆Founder of energy h…" at bounding box center [289, 69] width 579 height 434
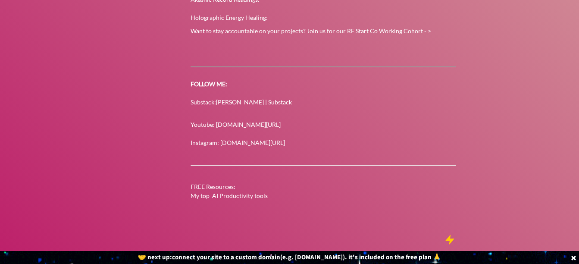
click at [578, 200] on div "saving... click to upload a picture Hi, I'm Nikki Jordan 👋 🔆Founder of energy h…" at bounding box center [289, 75] width 579 height 447
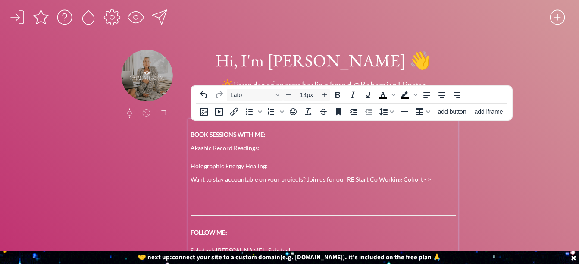
click at [287, 157] on p "Akashic Record Readings: Holographic Energy Healing:" at bounding box center [324, 156] width 266 height 27
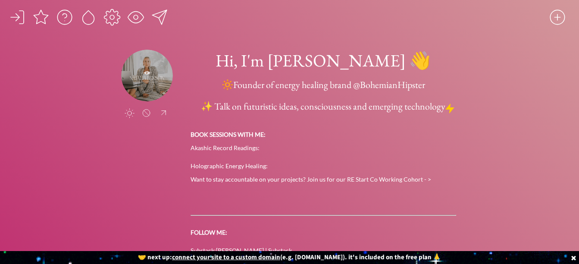
click at [141, 209] on div "click to upload a picture Hi, I'm Nikki Jordan 👋 🔆Founder of energy healing bra…" at bounding box center [289, 236] width 337 height 372
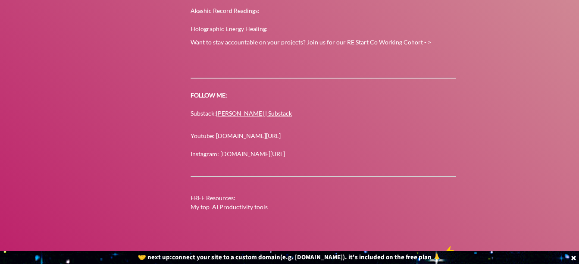
scroll to position [138, 0]
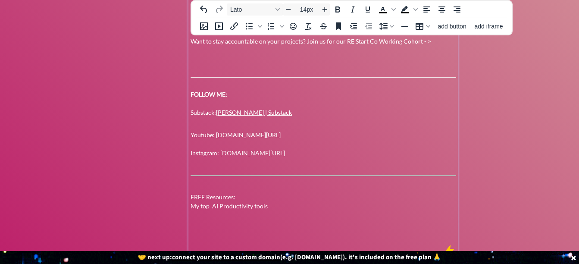
click at [214, 112] on p "FOLLOW ME: Substack: Nikki Jordan | Substack" at bounding box center [324, 99] width 266 height 36
click at [284, 208] on p "FREE Resources: My top AI Productivity tools" at bounding box center [324, 201] width 266 height 18
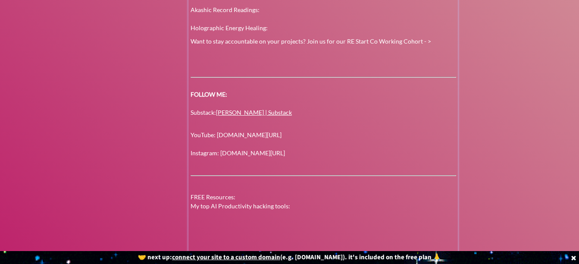
scroll to position [0, 0]
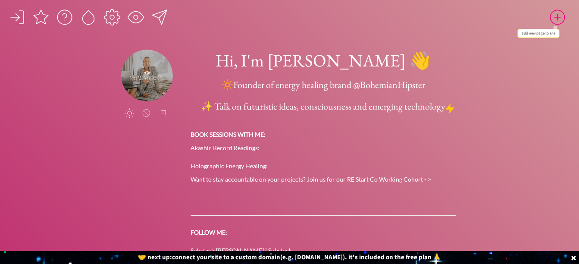
click at [556, 16] on div at bounding box center [557, 17] width 17 height 17
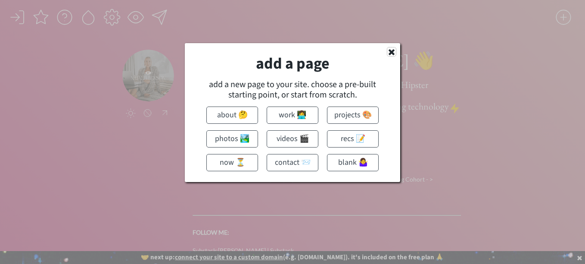
click at [394, 53] on icon at bounding box center [391, 51] width 9 height 9
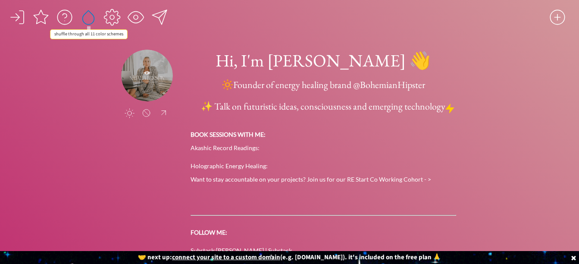
click at [84, 16] on div at bounding box center [88, 17] width 17 height 17
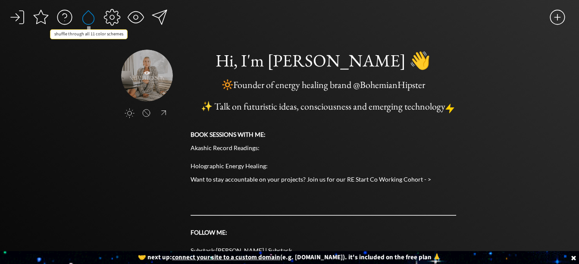
click at [84, 16] on div at bounding box center [88, 17] width 17 height 17
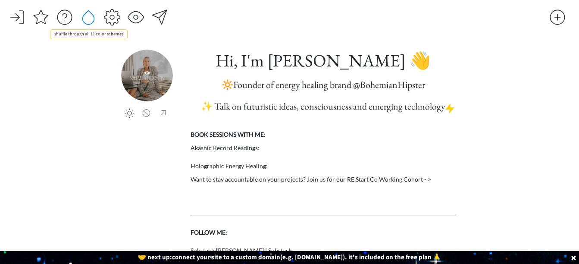
click at [84, 16] on div at bounding box center [88, 17] width 17 height 17
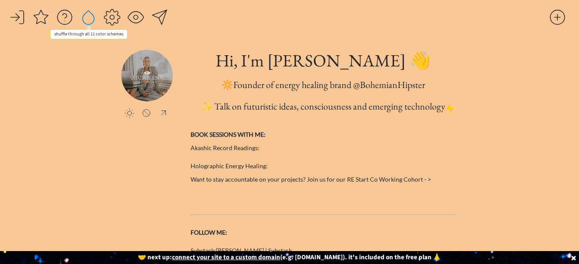
click at [84, 16] on div at bounding box center [88, 17] width 17 height 17
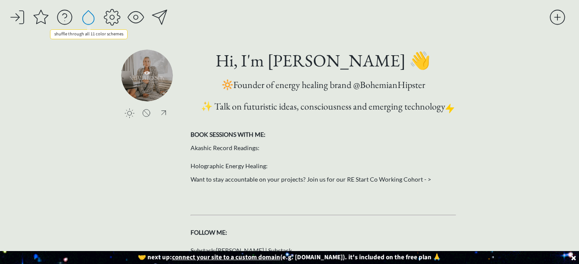
click at [84, 16] on div at bounding box center [88, 17] width 17 height 17
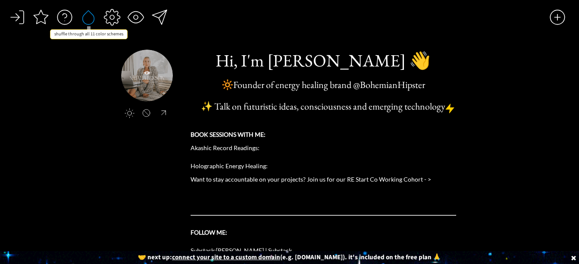
click at [84, 16] on div at bounding box center [88, 17] width 17 height 17
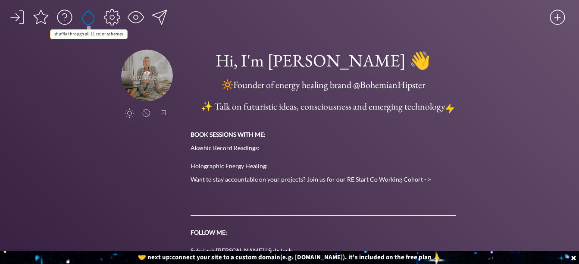
click at [84, 16] on div at bounding box center [88, 17] width 17 height 17
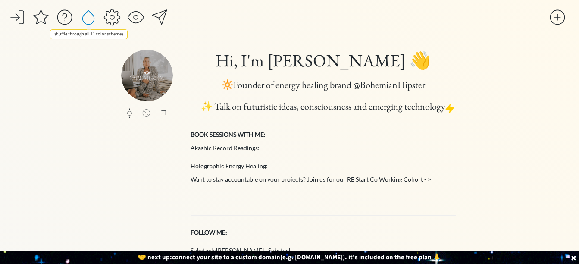
click at [84, 16] on div at bounding box center [88, 17] width 17 height 17
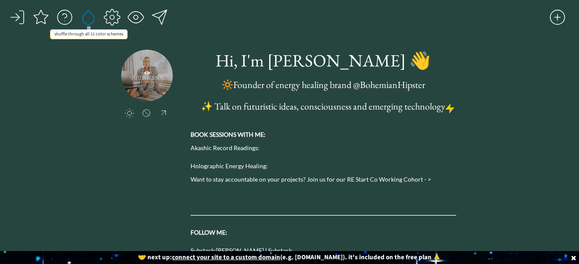
click at [84, 16] on div at bounding box center [88, 17] width 17 height 17
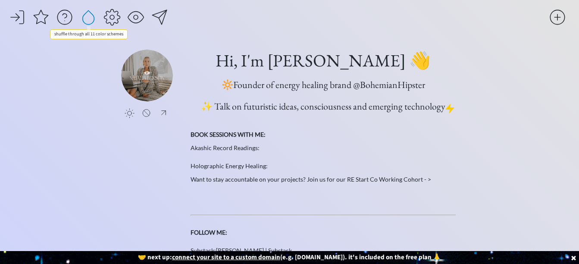
click at [84, 16] on div at bounding box center [88, 17] width 17 height 17
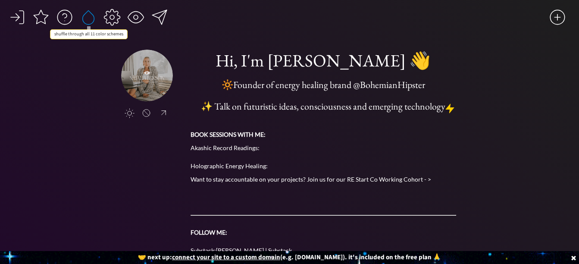
click at [84, 16] on div at bounding box center [88, 17] width 17 height 17
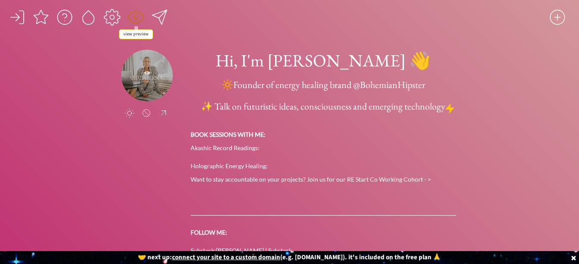
click at [137, 13] on div at bounding box center [135, 17] width 17 height 17
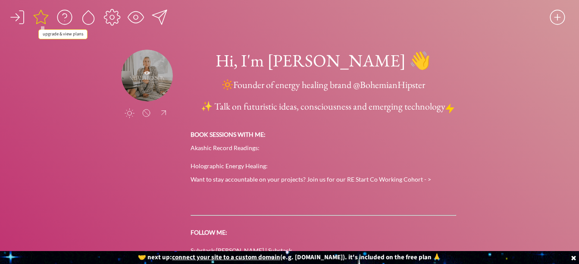
click at [42, 17] on div at bounding box center [40, 17] width 17 height 17
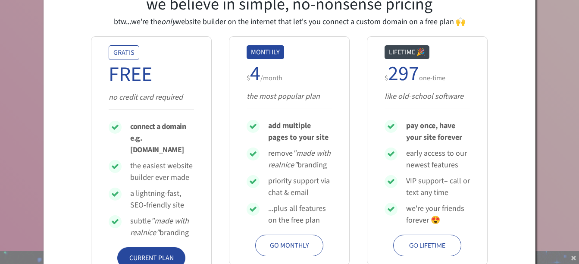
scroll to position [52, 0]
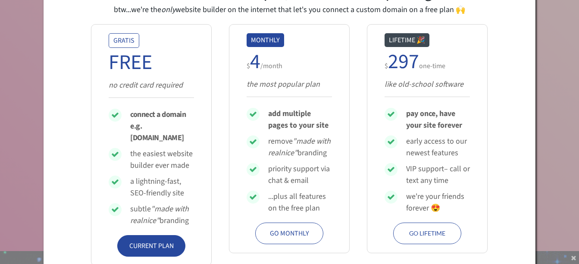
click at [41, 142] on div at bounding box center [289, 132] width 579 height 264
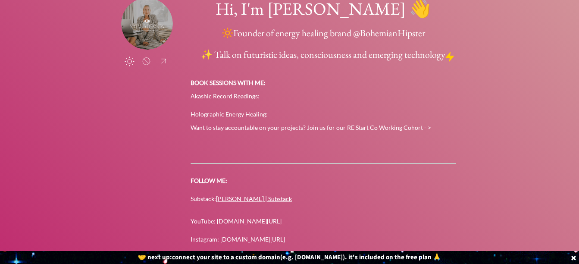
scroll to position [0, 0]
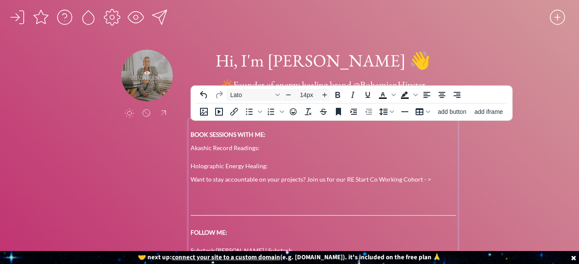
click at [335, 150] on p "Akashic Record Readings: Holographic Energy Healing:" at bounding box center [324, 156] width 266 height 27
click at [485, 113] on span "add iframe" at bounding box center [488, 111] width 28 height 7
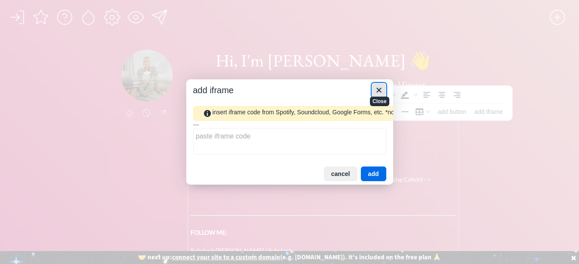
click at [381, 87] on icon "Close" at bounding box center [379, 90] width 10 height 10
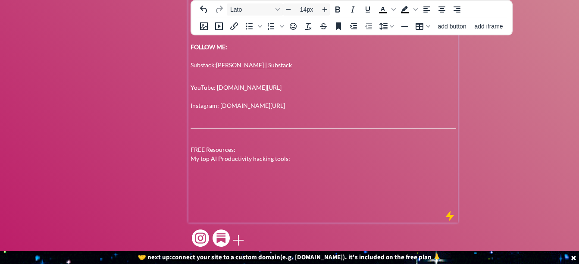
scroll to position [197, 0]
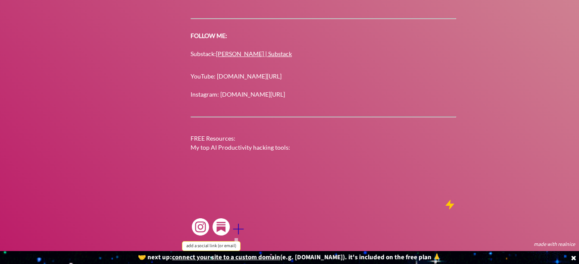
click at [240, 230] on div at bounding box center [238, 228] width 17 height 17
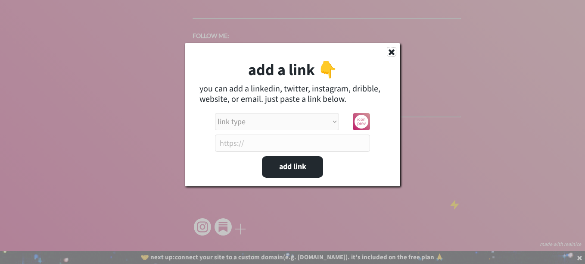
click at [390, 50] on use at bounding box center [392, 52] width 6 height 6
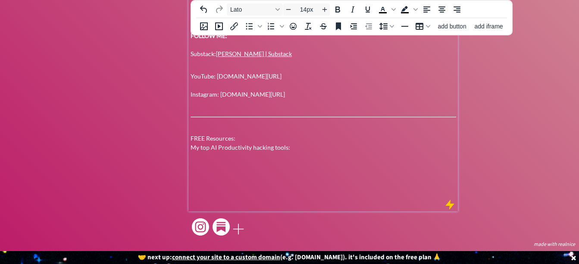
click at [298, 143] on p "FREE Resources: My top AI Productivity hacking tools:" at bounding box center [324, 143] width 266 height 18
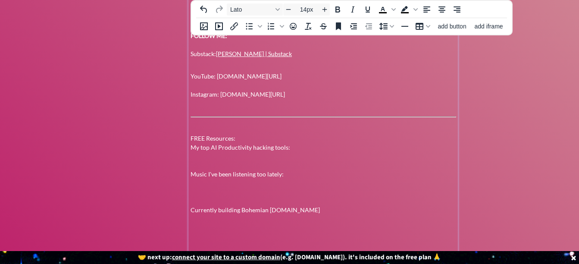
click at [269, 210] on p "Currently building Bohemian hipster.com" at bounding box center [324, 209] width 266 height 9
click at [293, 210] on p "Currently building Bohemianhipster.com" at bounding box center [324, 209] width 266 height 9
click at [295, 210] on p "Currently building Bohemianhipster.com" at bounding box center [324, 209] width 266 height 9
drag, startPoint x: 295, startPoint y: 210, endPoint x: 241, endPoint y: 211, distance: 54.3
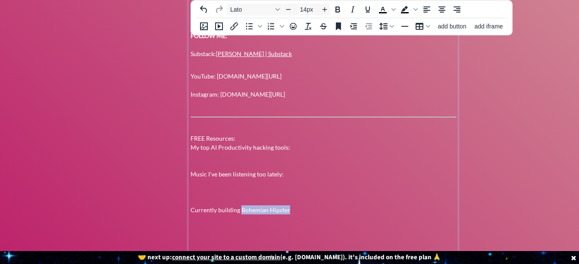
click at [241, 211] on p "Currently building Bohemian Hipster" at bounding box center [324, 209] width 266 height 9
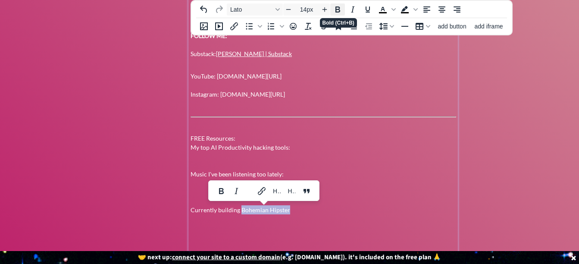
click at [338, 9] on icon "Bold" at bounding box center [337, 9] width 5 height 6
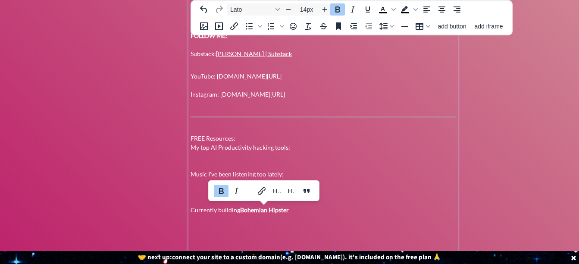
click at [329, 205] on p "Currently building Bohemian Hipster" at bounding box center [324, 209] width 266 height 9
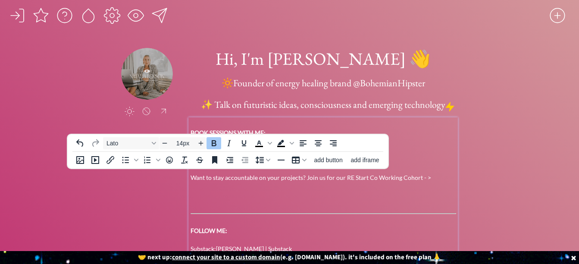
scroll to position [0, 0]
